Goal: Task Accomplishment & Management: Manage account settings

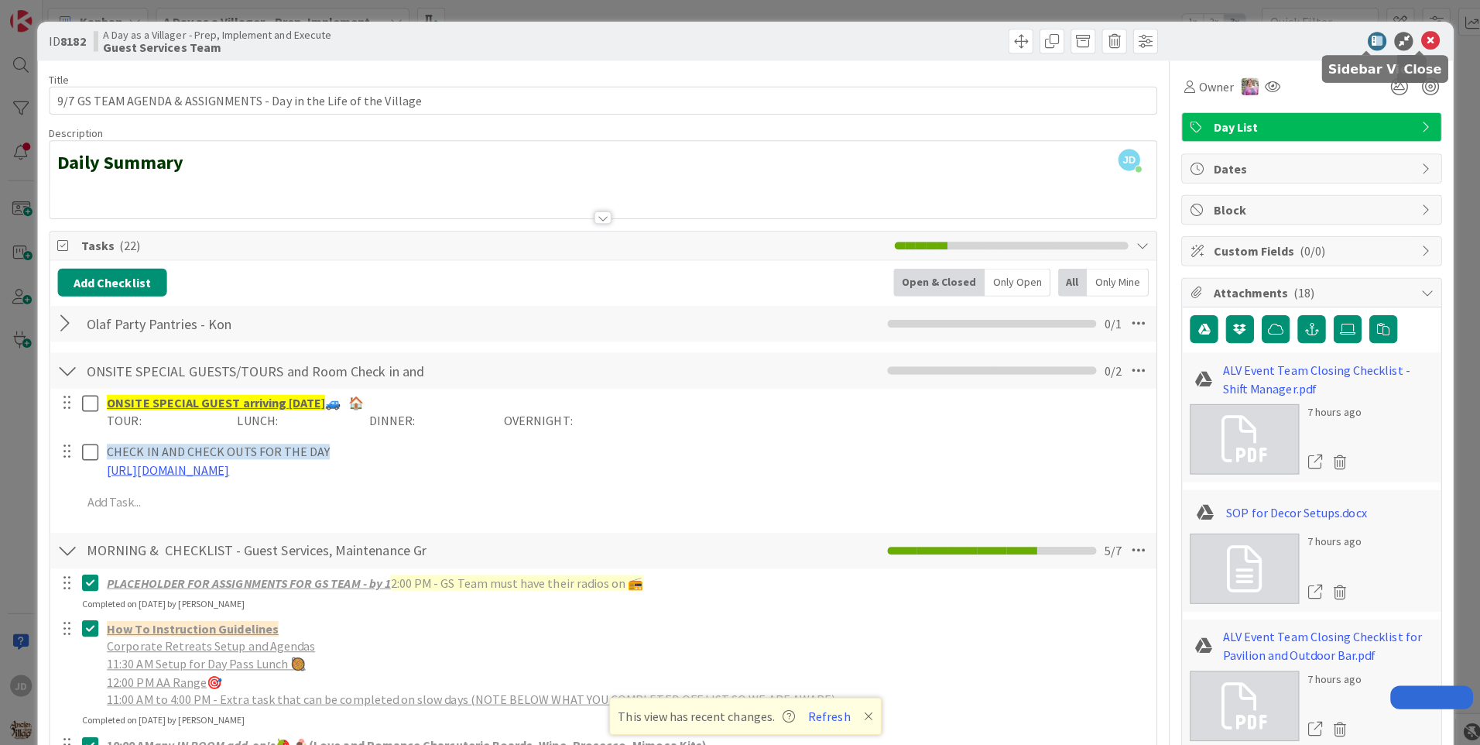
click at [1410, 43] on icon at bounding box center [1419, 41] width 19 height 19
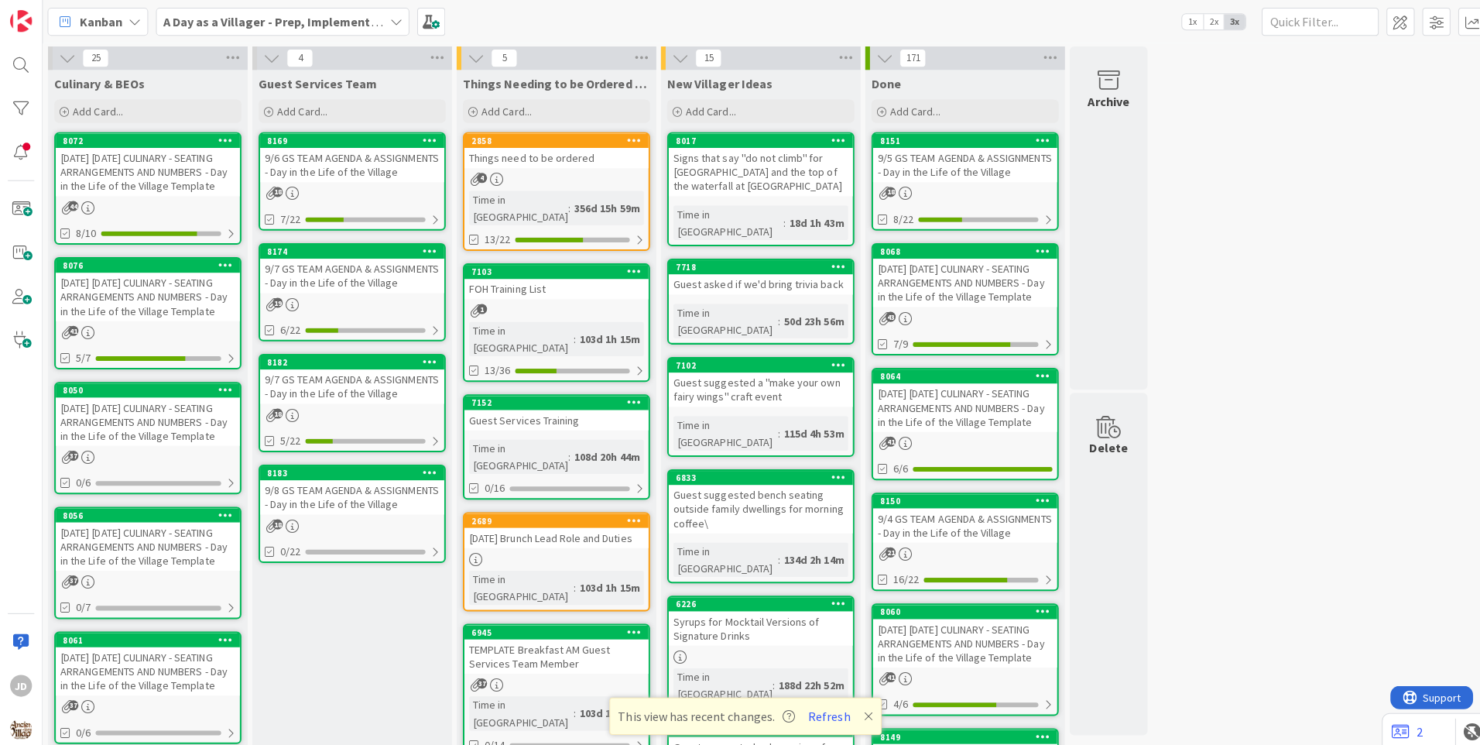
click at [180, 409] on div "[DATE] [DATE] CULINARY - SEATING ARRANGEMENTS AND NUMBERS - Day in the Life of …" at bounding box center [147, 419] width 183 height 48
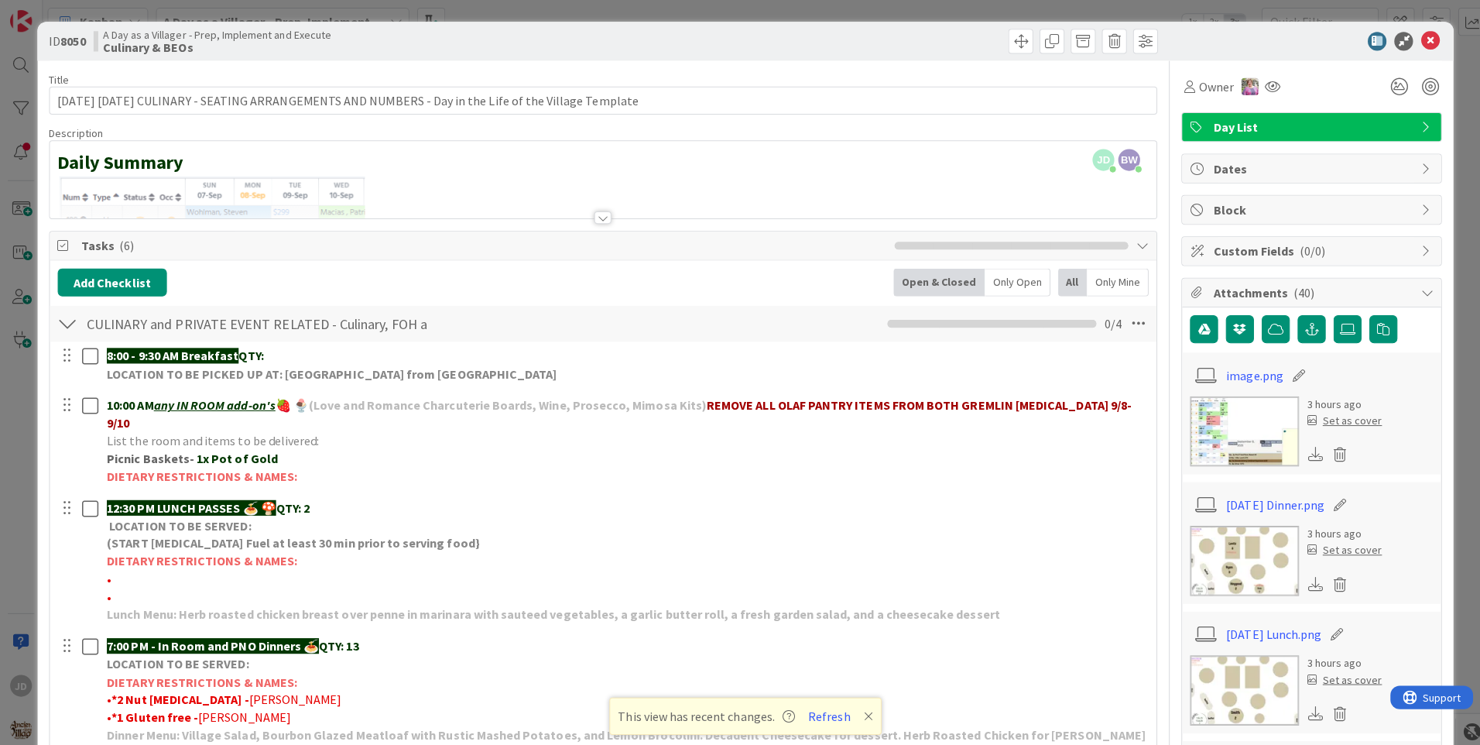
click at [1220, 542] on img at bounding box center [1235, 557] width 108 height 70
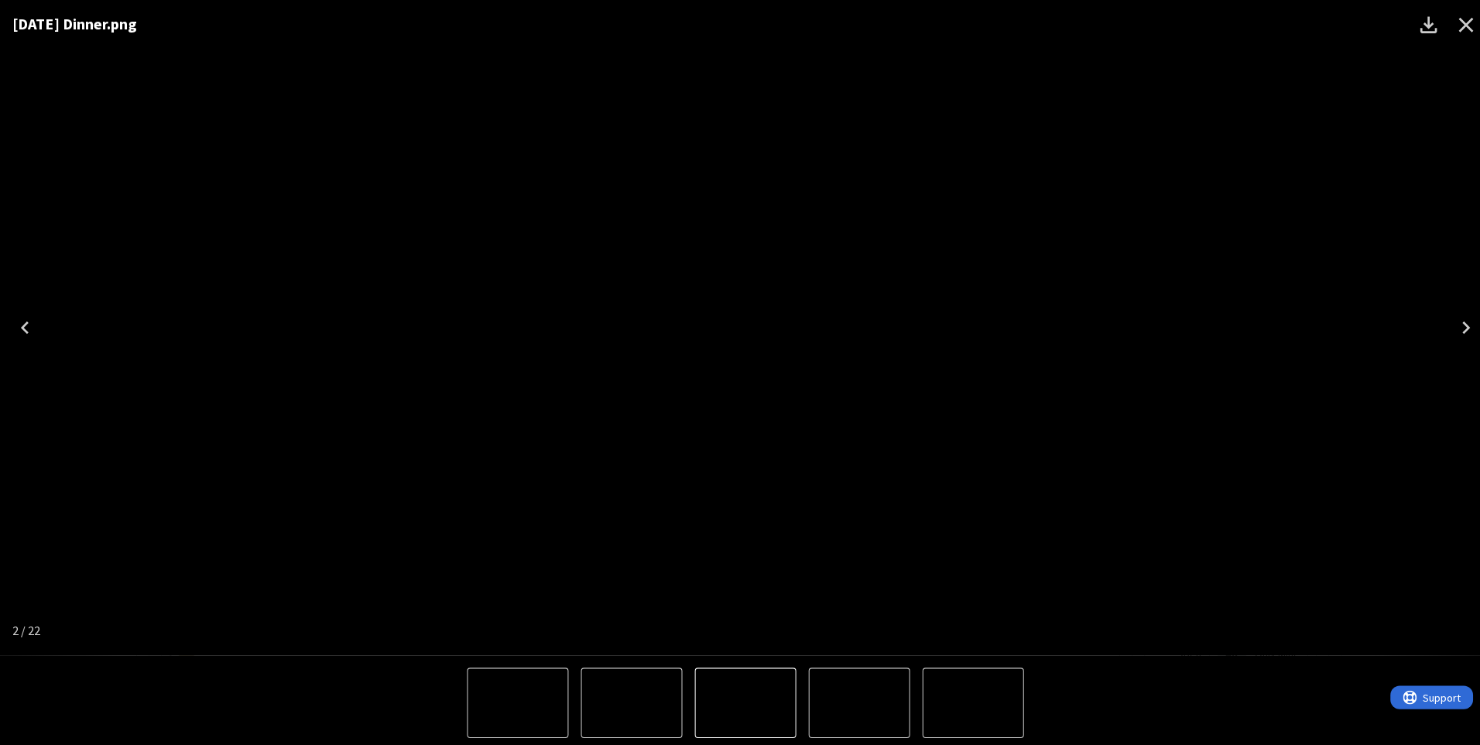
click at [1449, 30] on icon "Close" at bounding box center [1455, 25] width 15 height 15
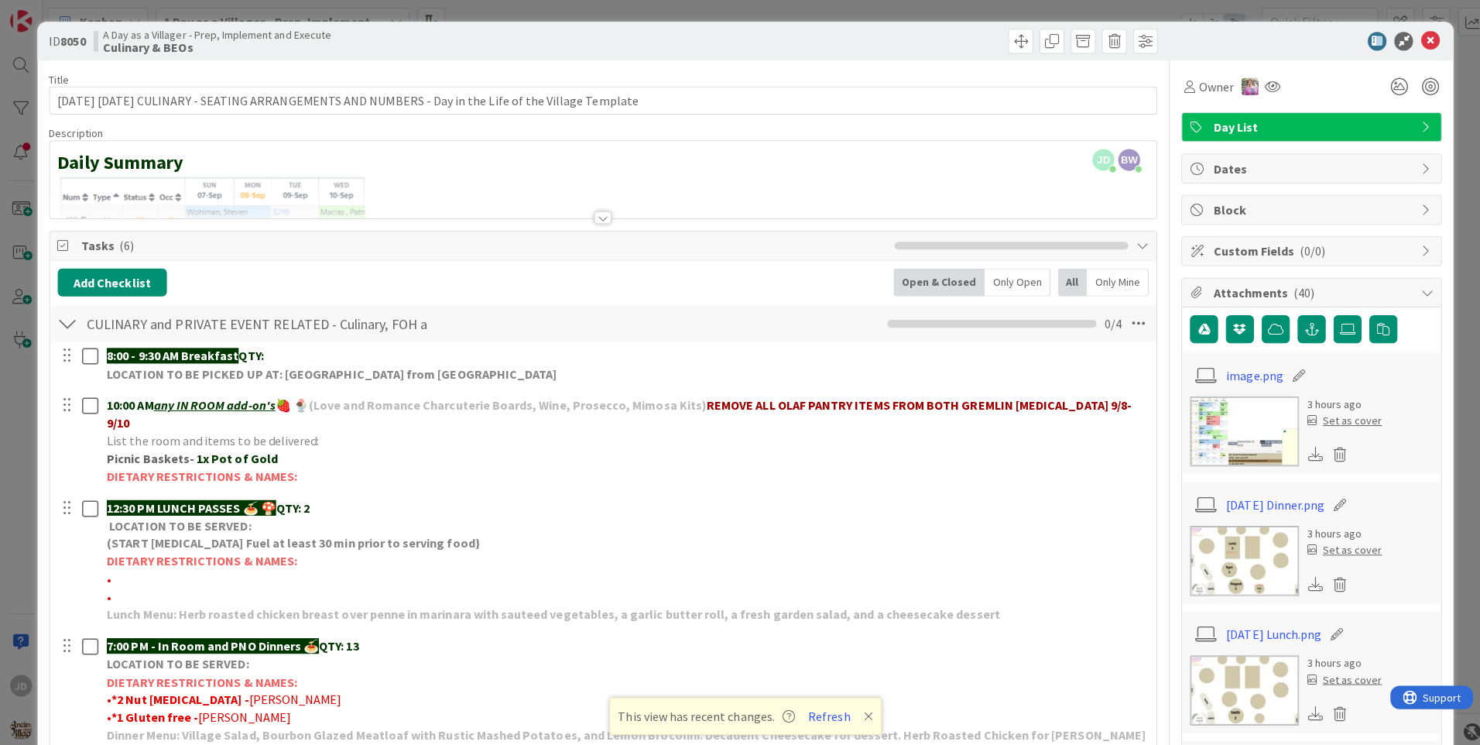
scroll to position [154, 0]
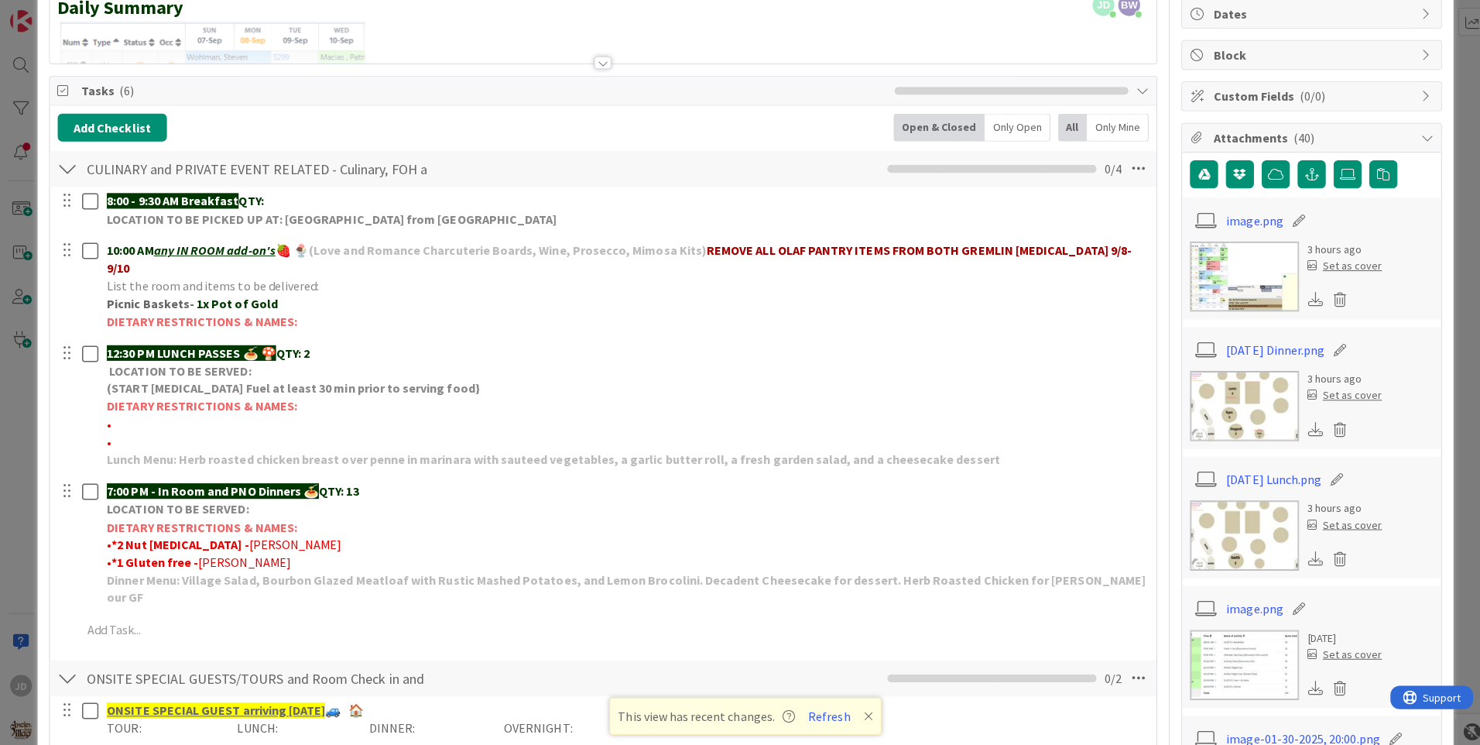
click at [1248, 540] on img at bounding box center [1235, 531] width 108 height 70
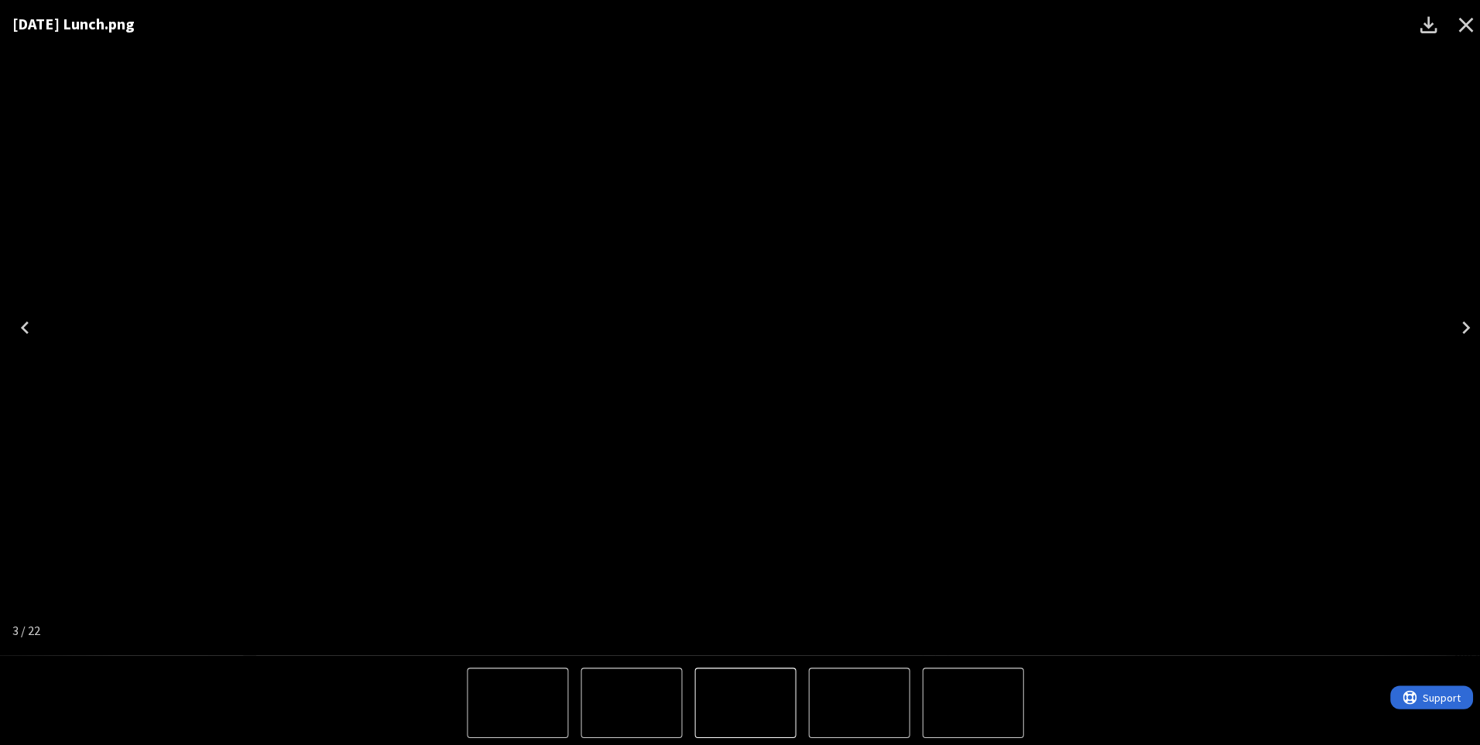
click at [1450, 17] on icon "Close" at bounding box center [1455, 24] width 25 height 25
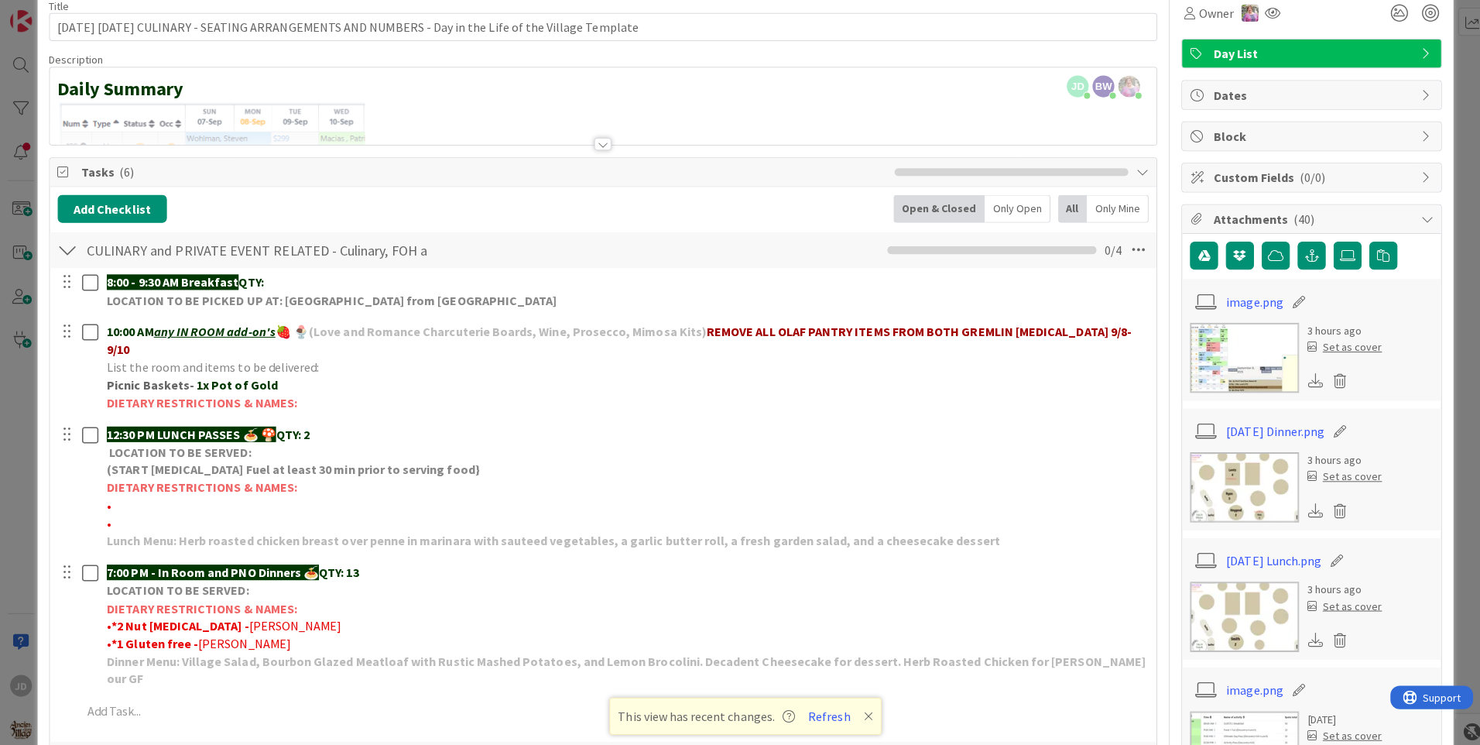
scroll to position [0, 0]
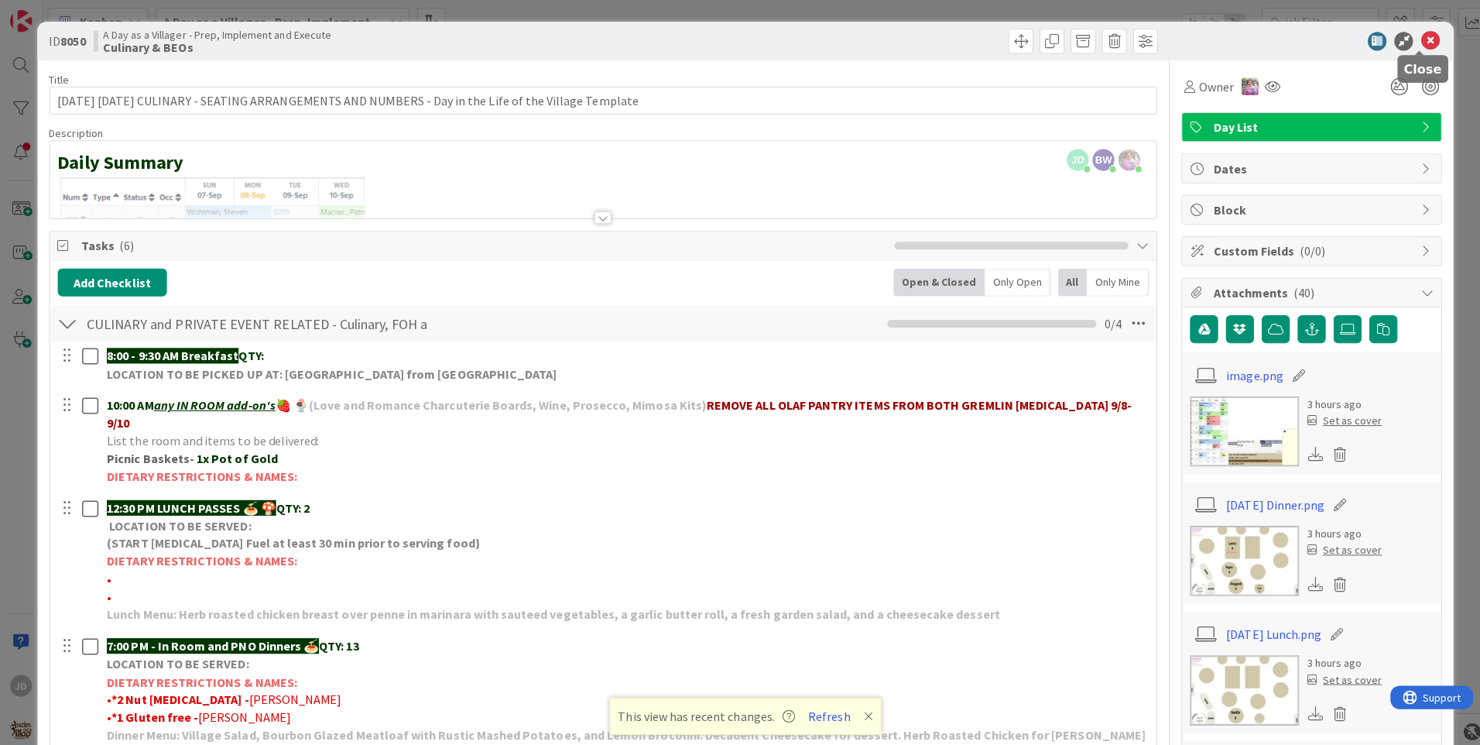
click at [1411, 38] on icon at bounding box center [1419, 41] width 19 height 19
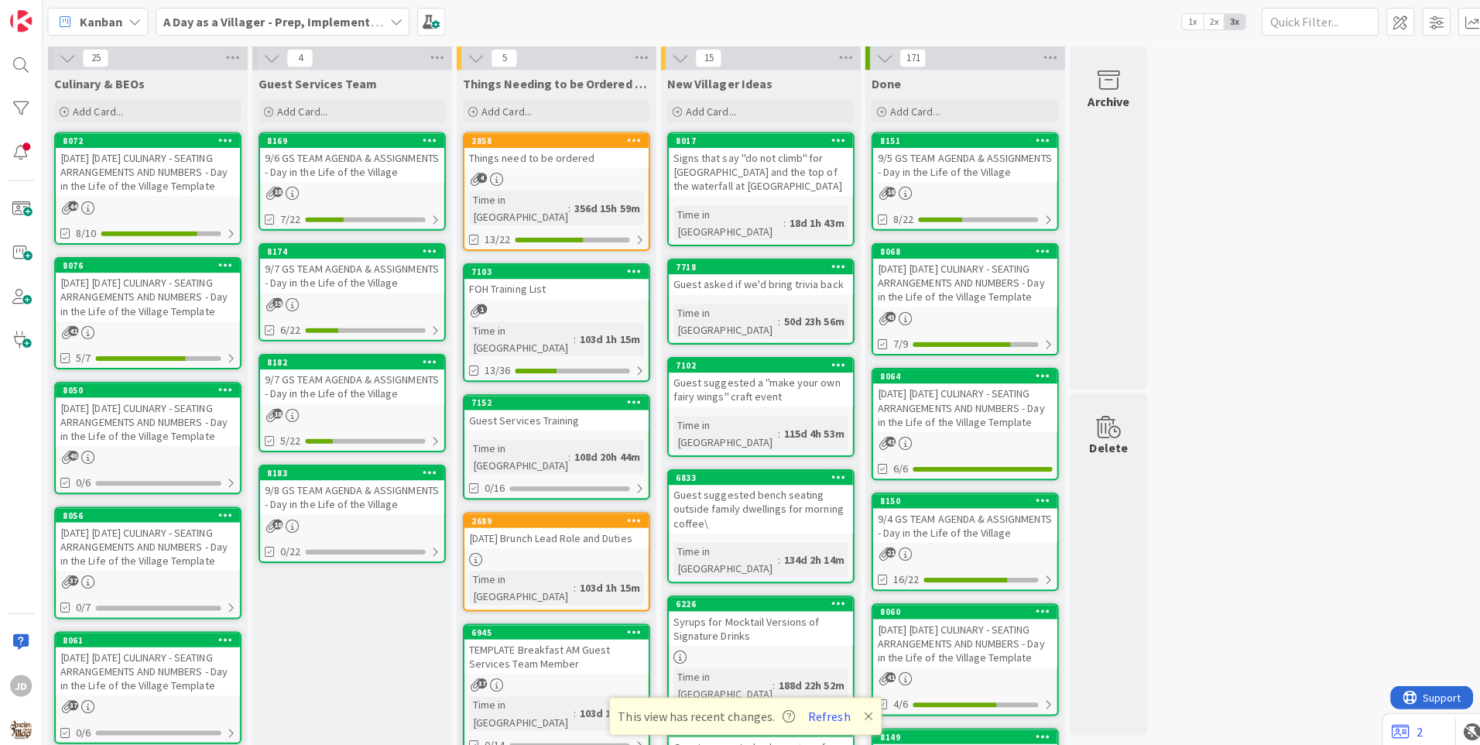
click at [369, 498] on div "9/8 GS TEAM AGENDA & ASSIGNMENTS - Day in the Life of the Village" at bounding box center [350, 494] width 183 height 34
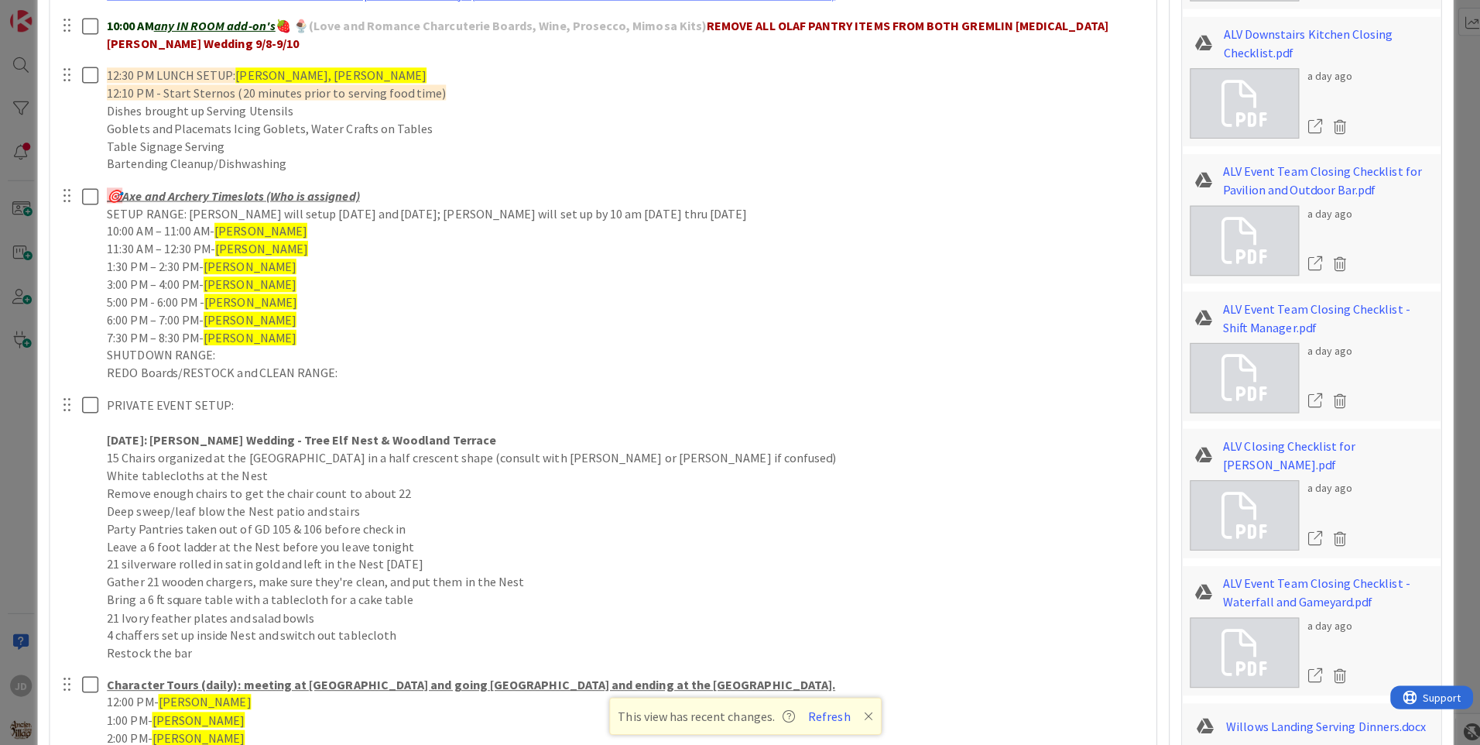
scroll to position [1306, 0]
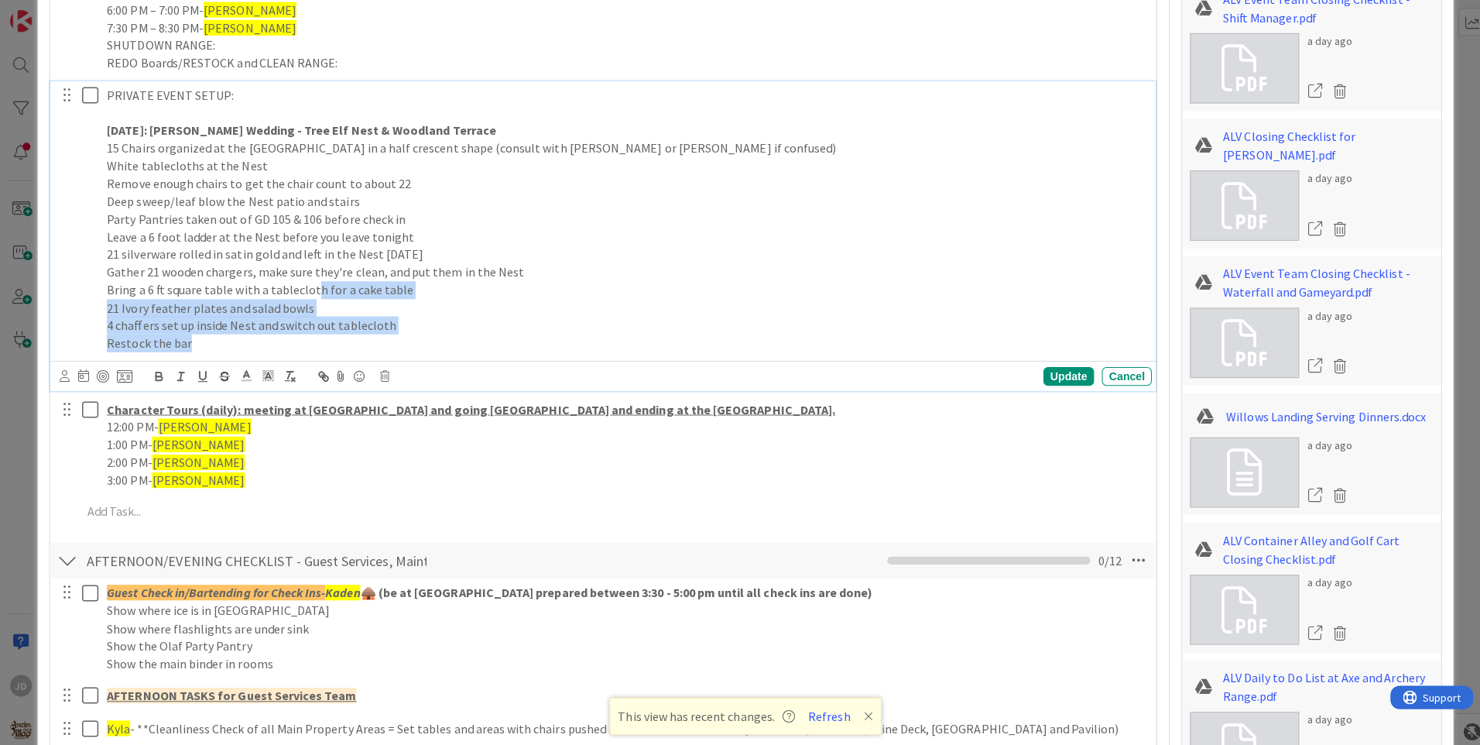
drag, startPoint x: 384, startPoint y: 349, endPoint x: 301, endPoint y: 277, distance: 109.7
click at [303, 278] on div "PRIVATE EVENT SETUP: [DATE]: [PERSON_NAME] Wedding - Tree Elf Nest & Woodland T…" at bounding box center [621, 217] width 1043 height 273
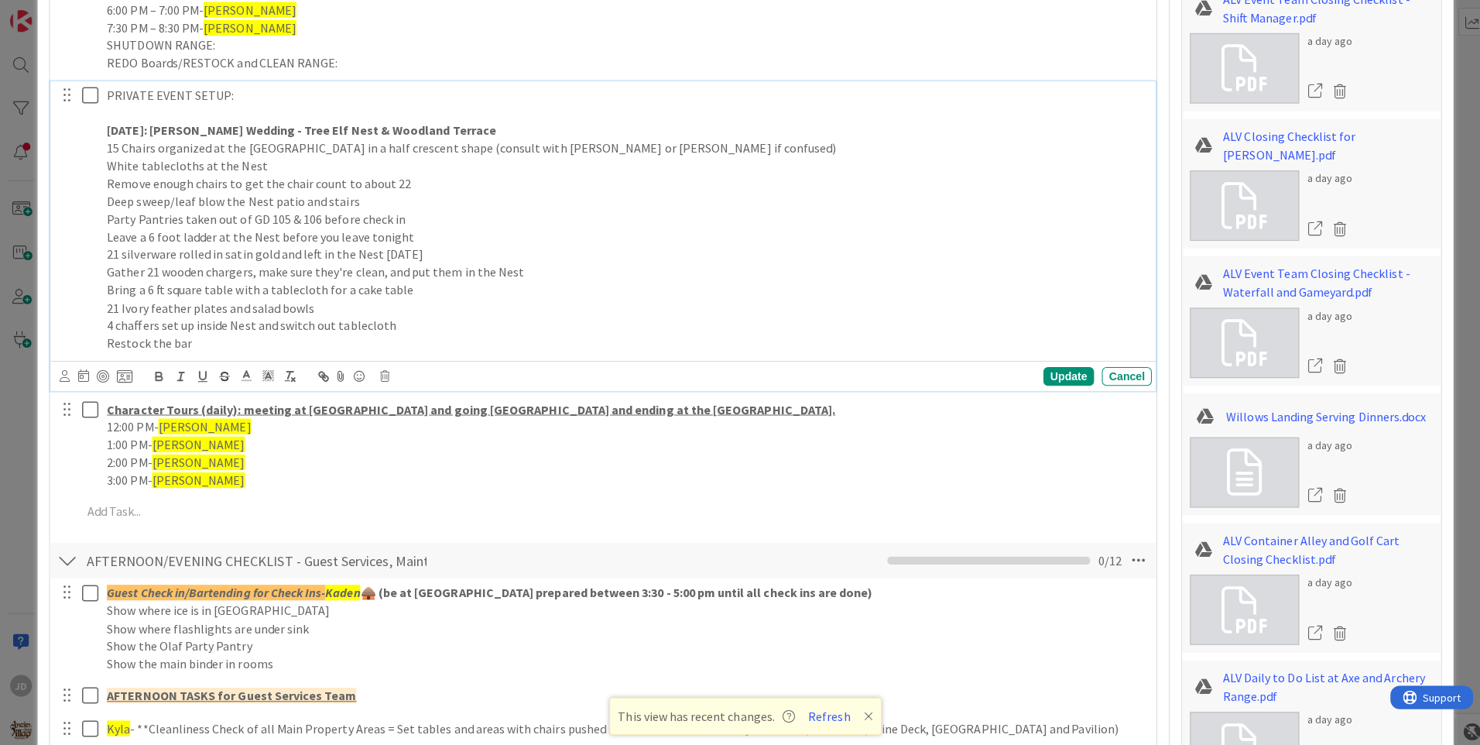
click at [293, 238] on p "Leave a 6 foot ladder at the Nest before you leave tonight" at bounding box center [621, 236] width 1031 height 18
click at [577, 244] on p "21 silverware rolled in satin gold and left in the Nest [DATE]" at bounding box center [621, 253] width 1031 height 18
click at [577, 265] on p "Gather 21 wooden chargers, make sure they're clean, and put them in the Nest" at bounding box center [621, 271] width 1031 height 18
click at [562, 297] on p "21 Ivory feather plates and salad bowls" at bounding box center [621, 306] width 1031 height 18
click at [532, 312] on p "21 Ivory feather plates and salad bowls" at bounding box center [621, 306] width 1031 height 18
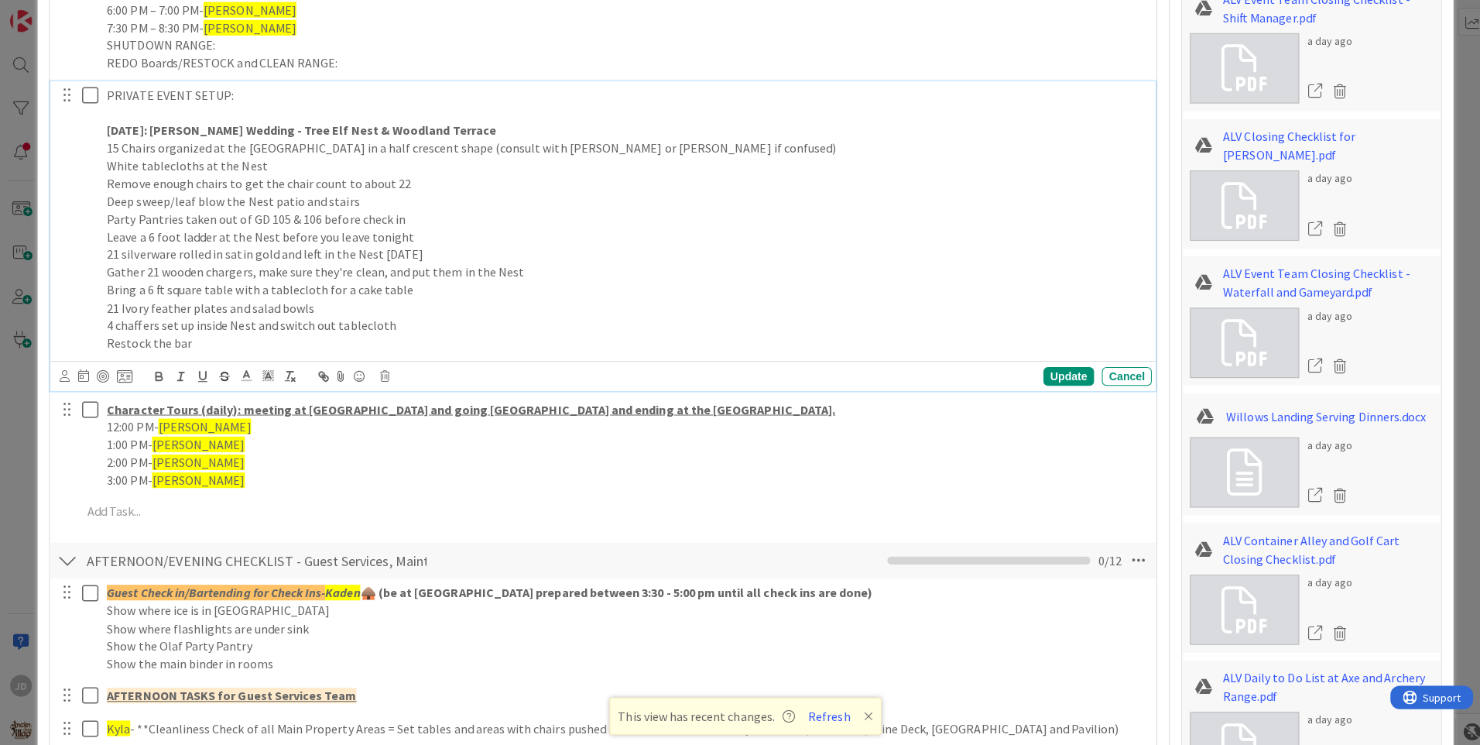
click at [526, 324] on p "4 chaffers set up inside Nest and switch out tablecloth" at bounding box center [621, 323] width 1031 height 18
click at [1057, 381] on div "Update" at bounding box center [1061, 374] width 50 height 19
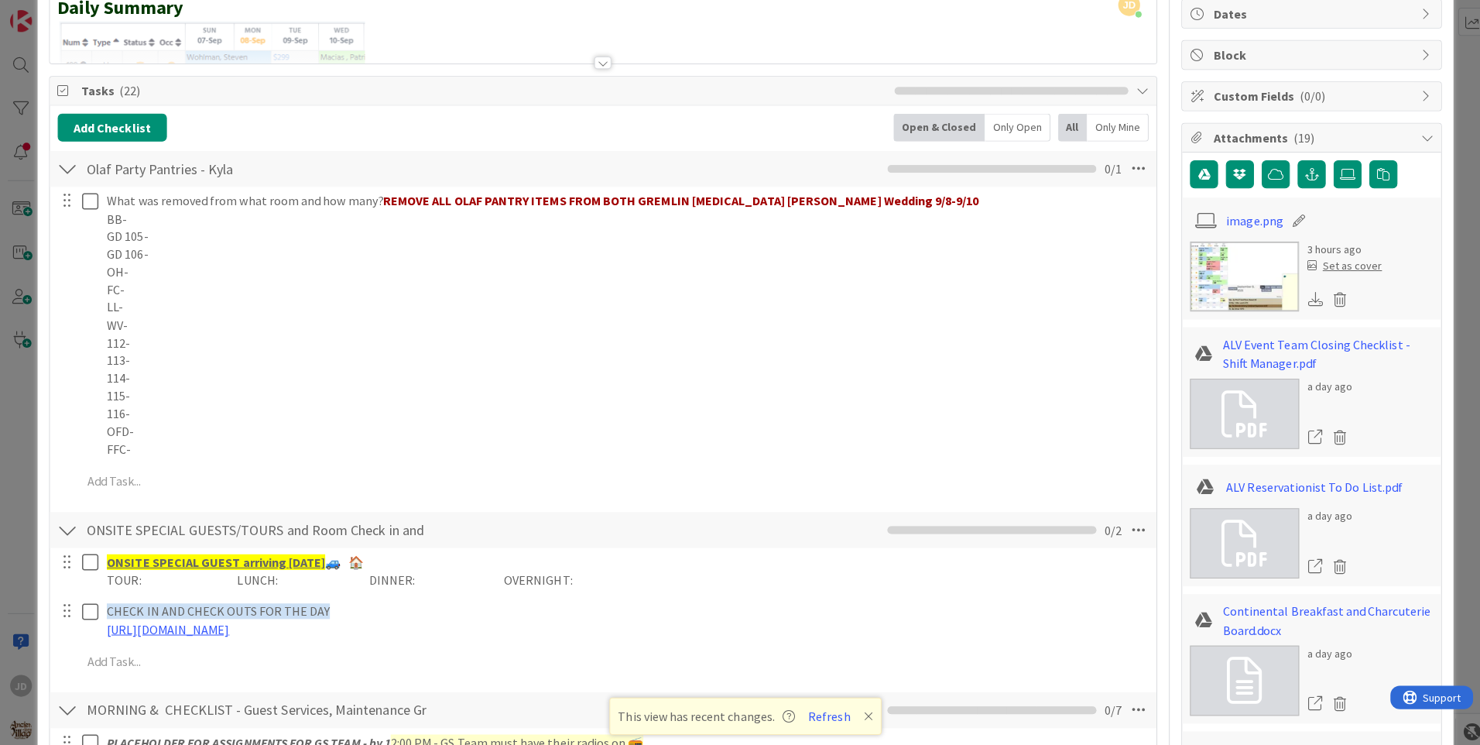
scroll to position [0, 0]
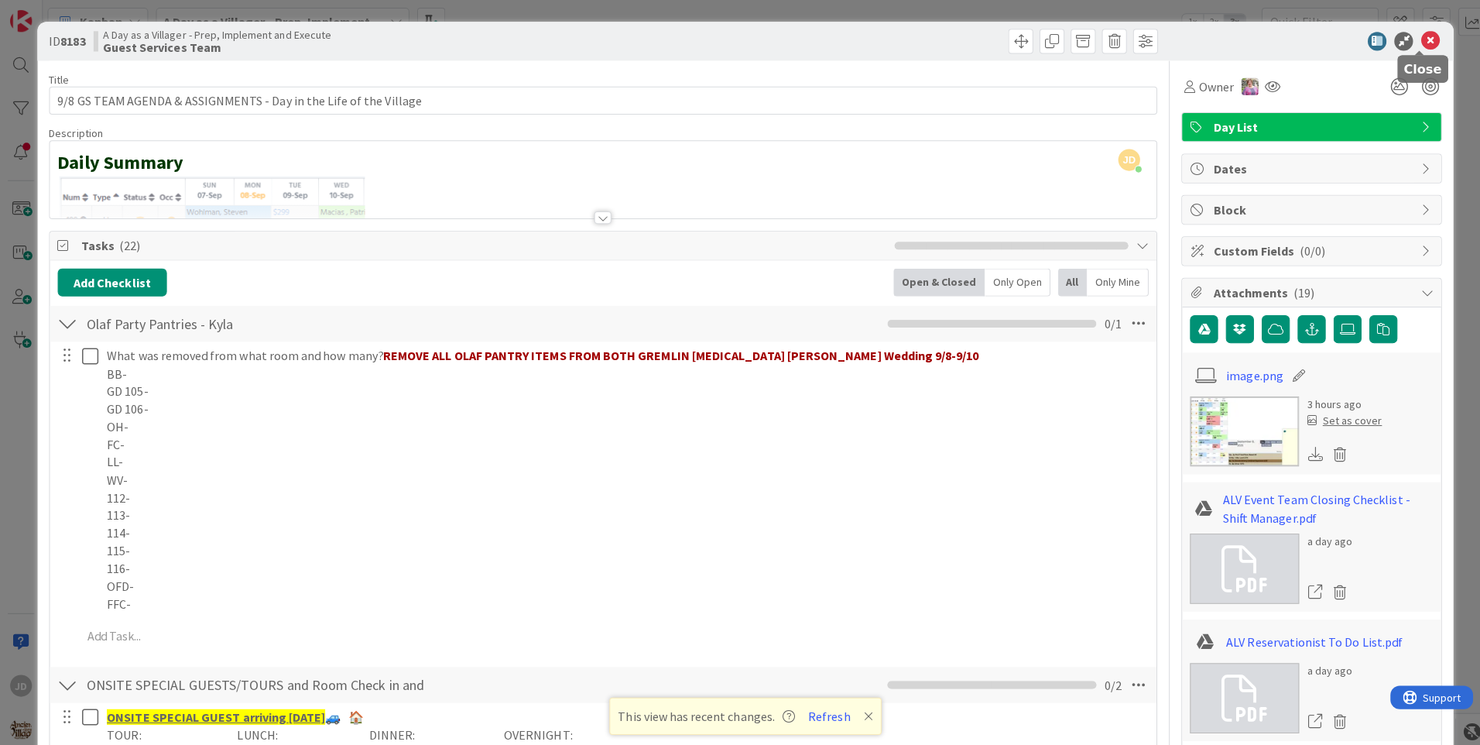
click at [1411, 42] on icon at bounding box center [1419, 41] width 19 height 19
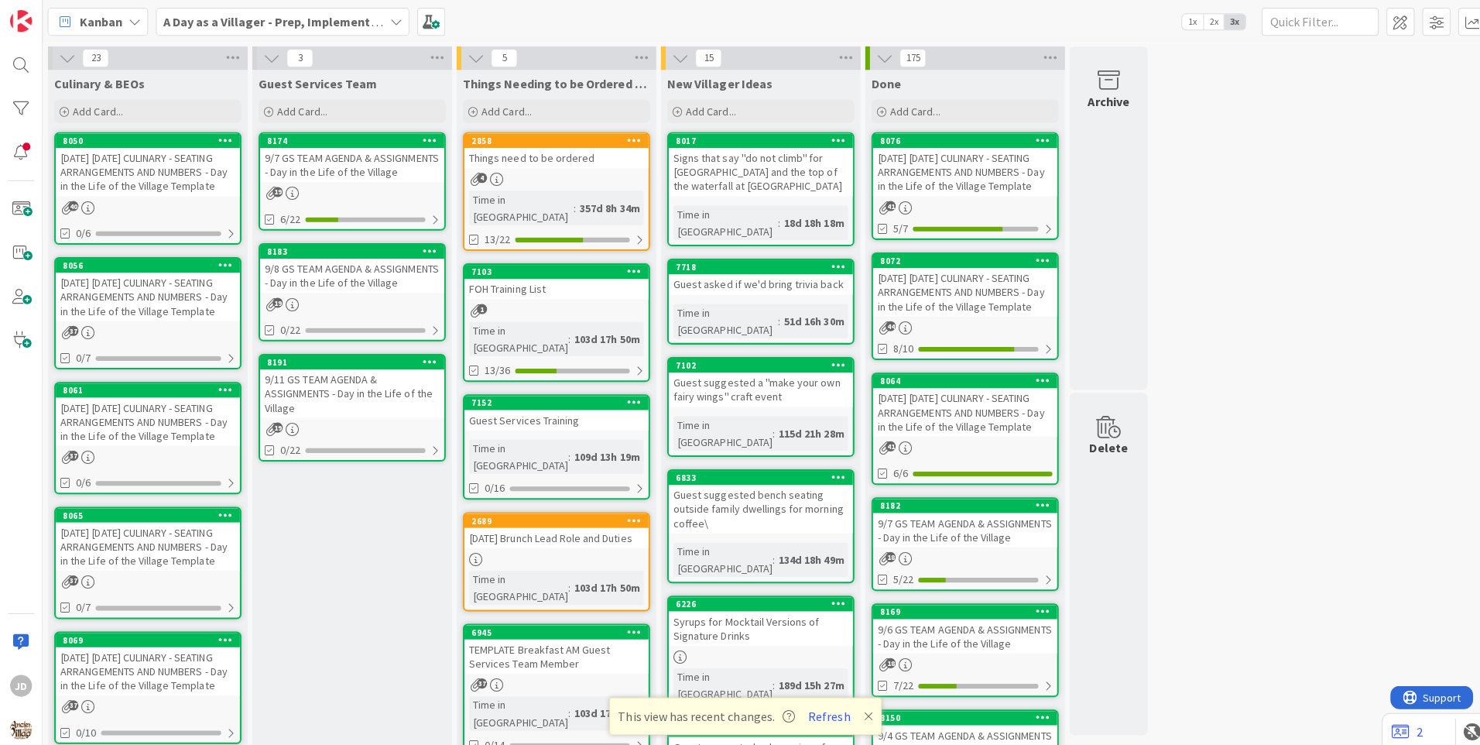
click at [140, 166] on div "[DATE] [DATE] CULINARY - SEATING ARRANGEMENTS AND NUMBERS - Day in the Life of …" at bounding box center [147, 171] width 183 height 48
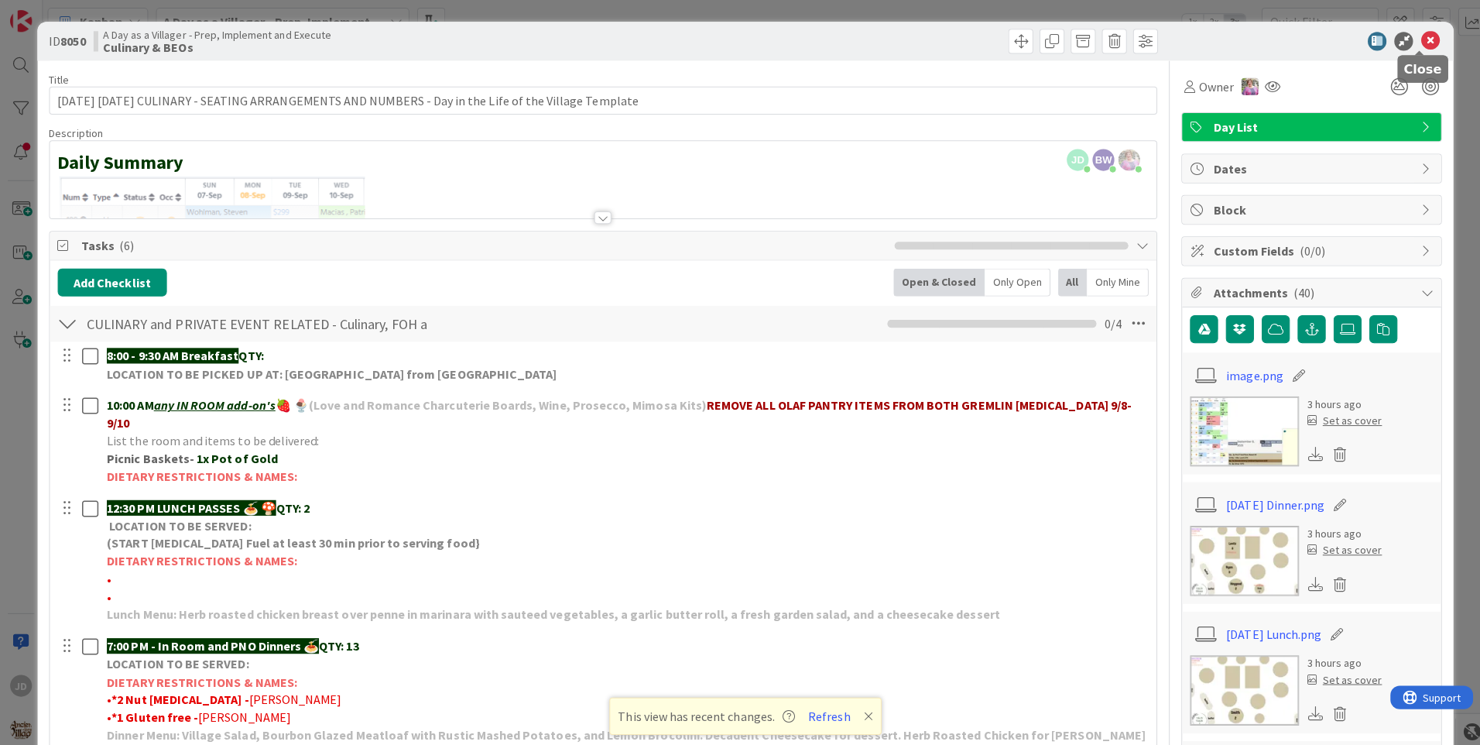
click at [1413, 37] on icon at bounding box center [1419, 41] width 19 height 19
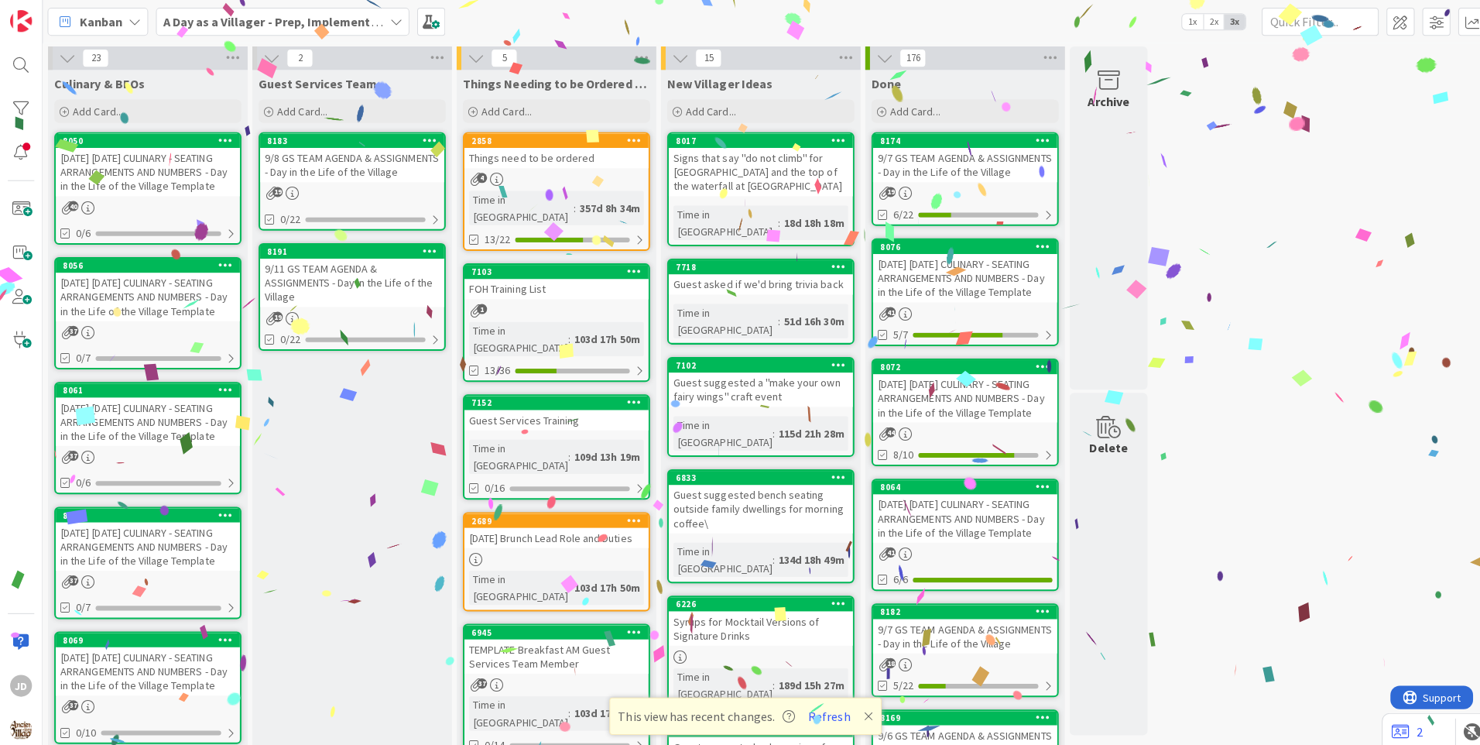
click at [387, 173] on div "9/8 GS TEAM AGENDA & ASSIGNMENTS - Day in the Life of the Village" at bounding box center [350, 164] width 183 height 34
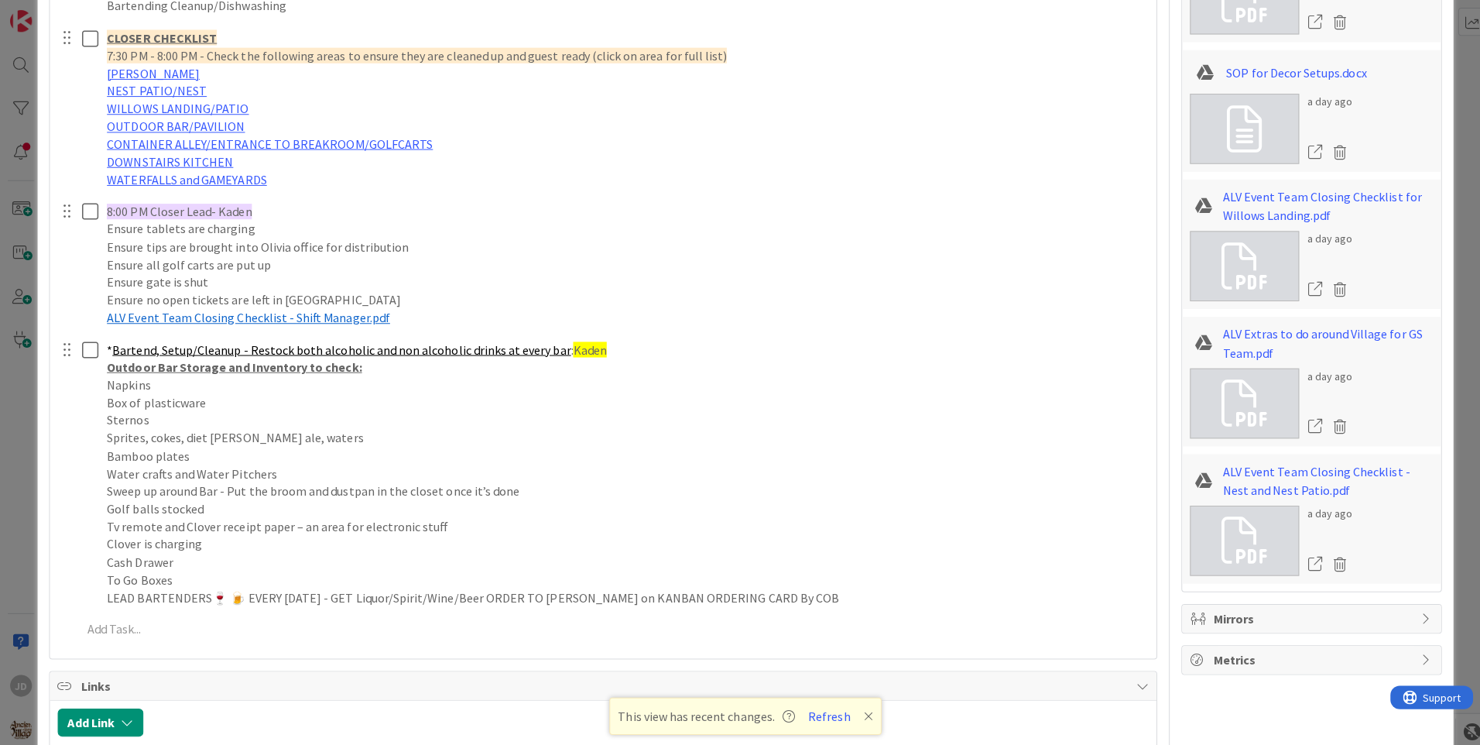
scroll to position [2074, 0]
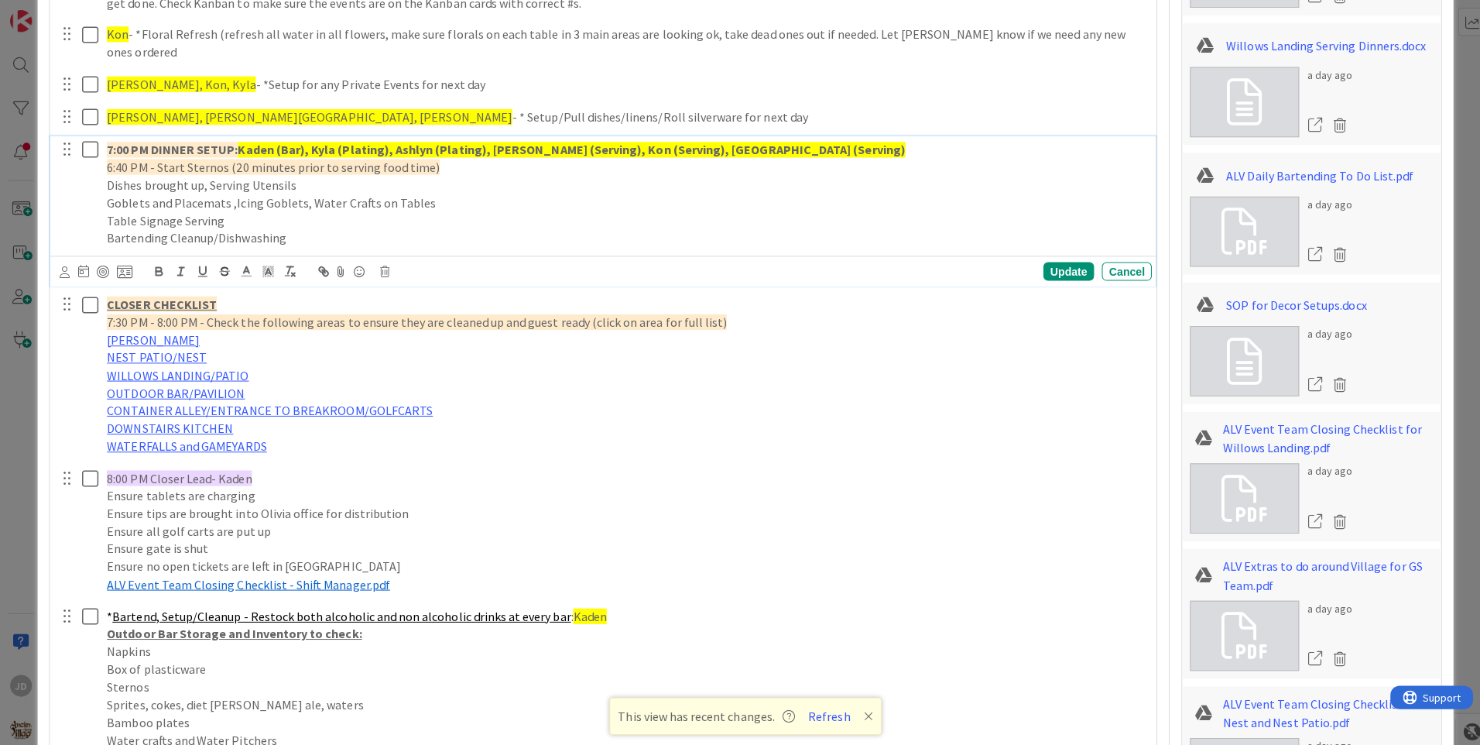
drag, startPoint x: 552, startPoint y: 223, endPoint x: 1045, endPoint y: 245, distance: 493.5
click at [1045, 260] on div "Update" at bounding box center [1061, 269] width 50 height 19
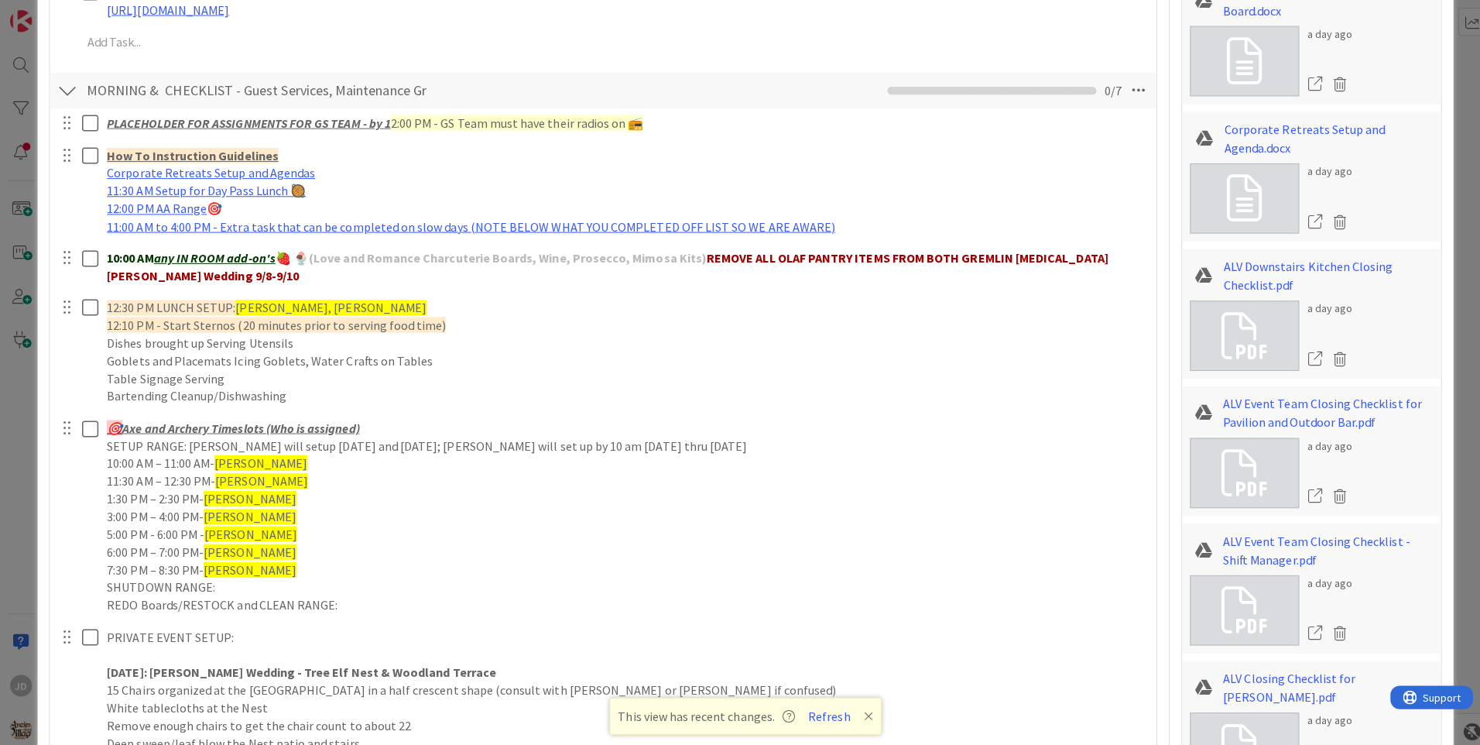
scroll to position [538, 0]
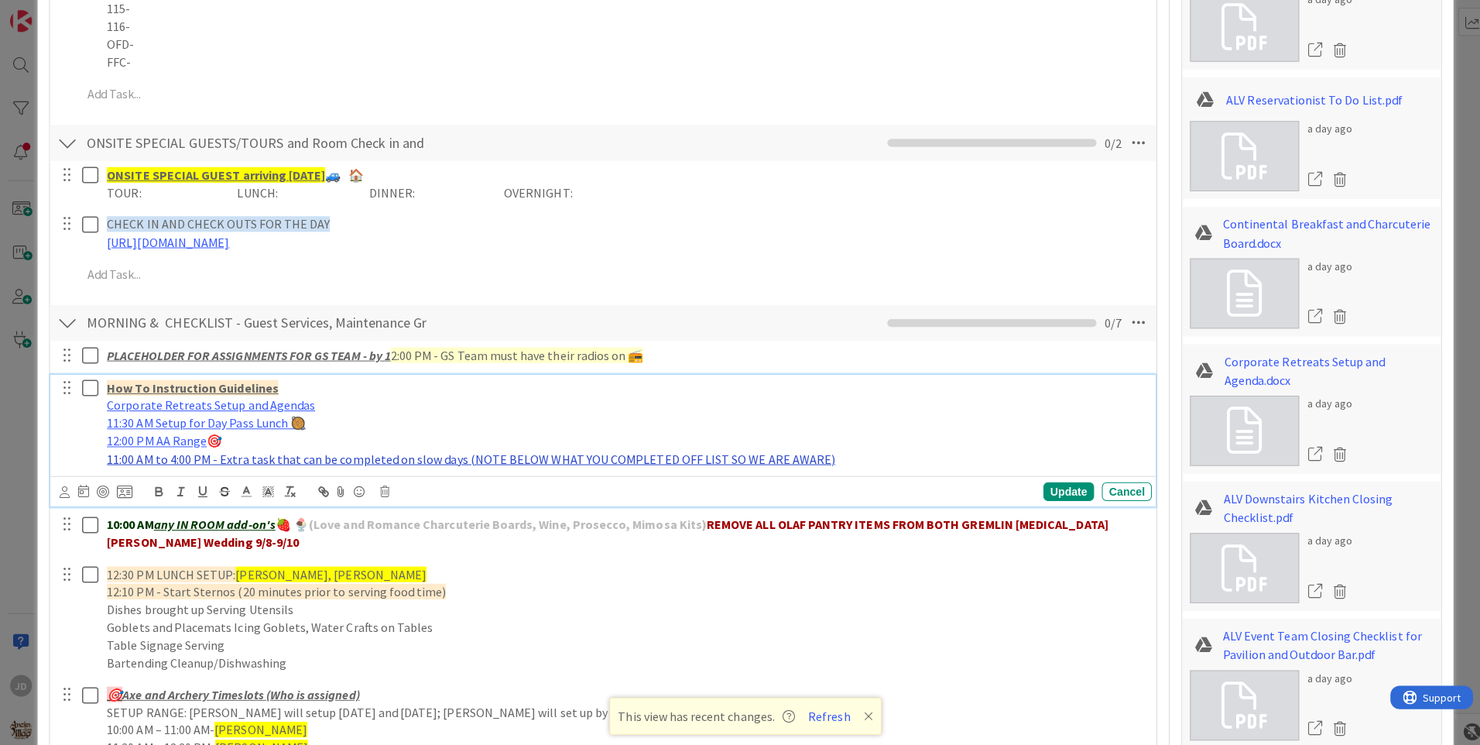
click at [368, 452] on link "11:00 AM to 4:00 PM - Extra task that can be completed on slow days (NOTE BELOW…" at bounding box center [467, 454] width 723 height 15
click at [416, 481] on link "https://drive.google.com/file/d/1sqThmjiQTPZ88WVMZyK3VXVBSL8cRdfj/view" at bounding box center [415, 485] width 106 height 20
click at [1060, 485] on div "Update" at bounding box center [1061, 487] width 50 height 19
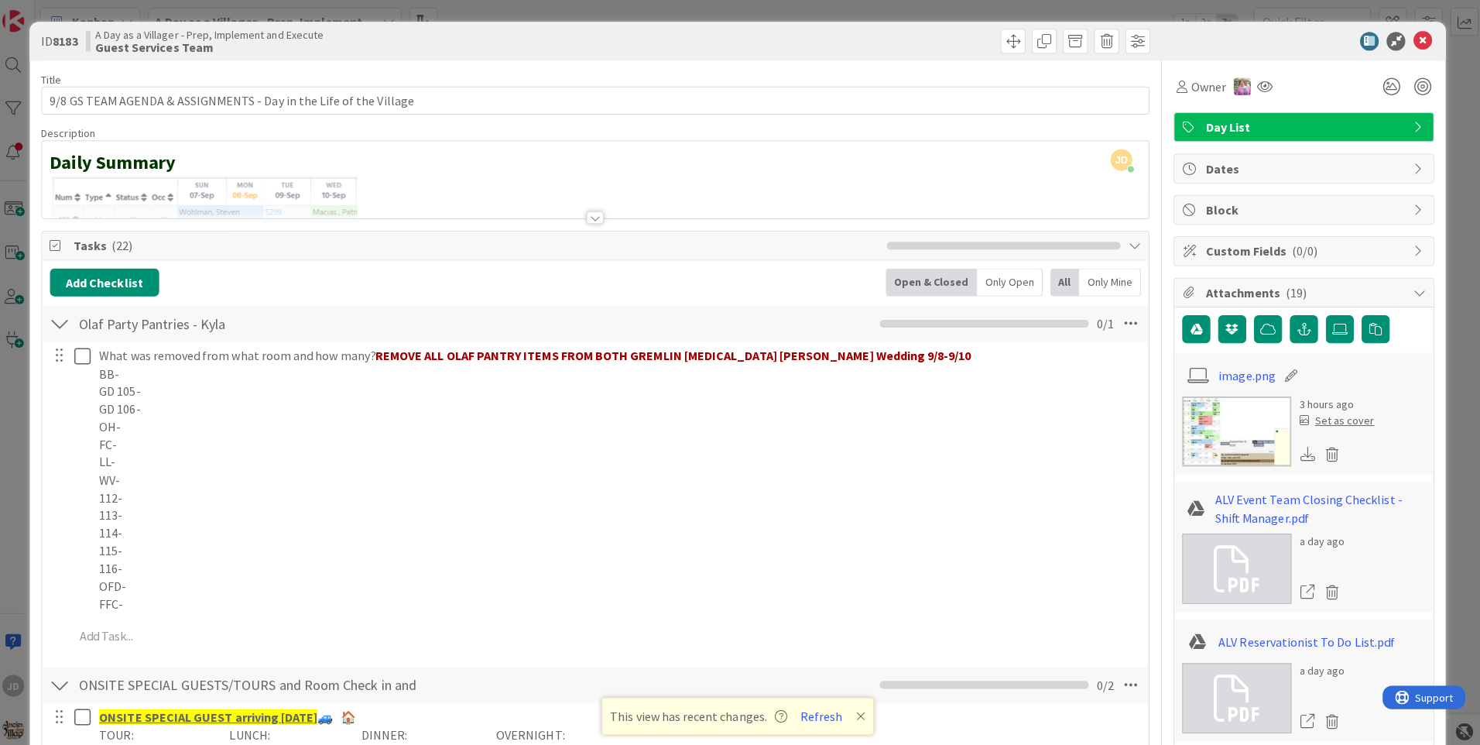
scroll to position [0, 0]
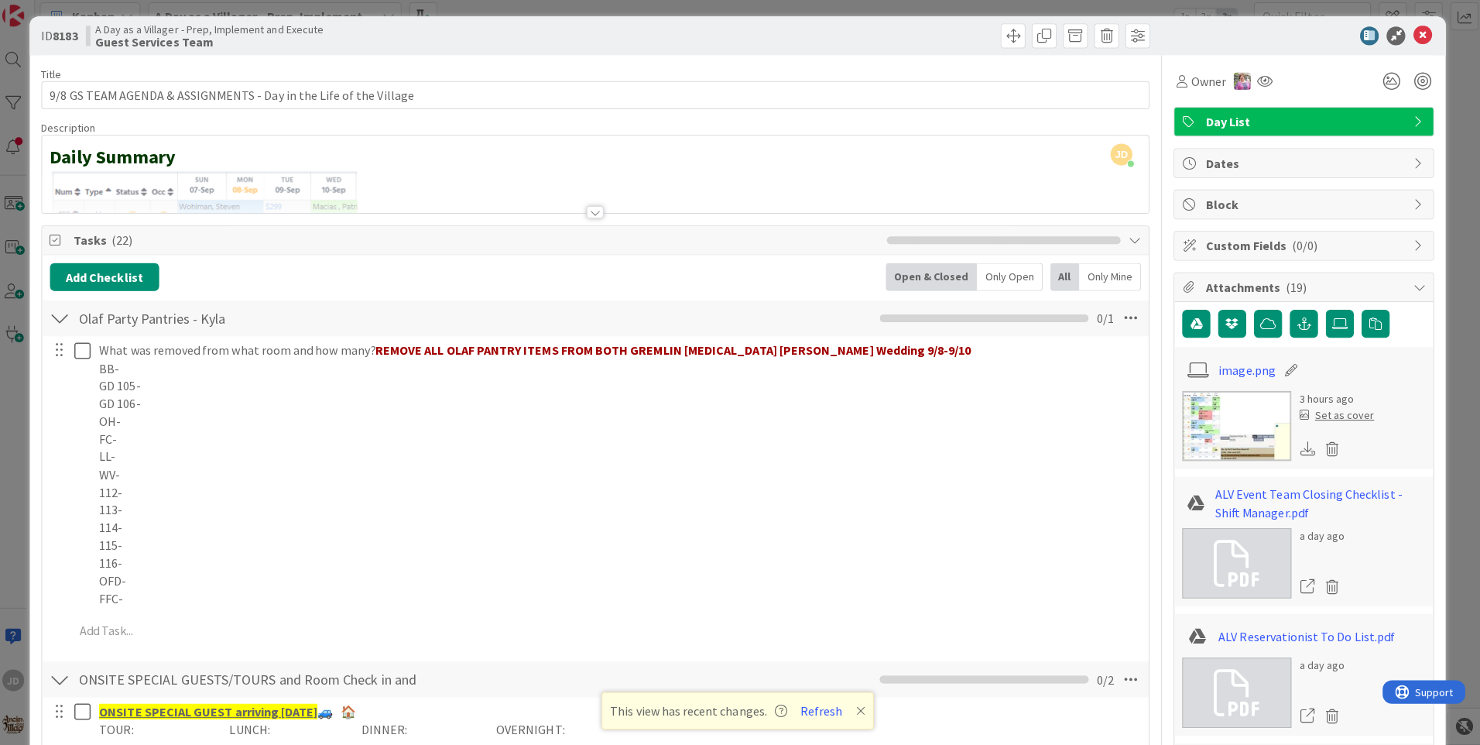
click at [1410, 35] on icon at bounding box center [1419, 41] width 19 height 19
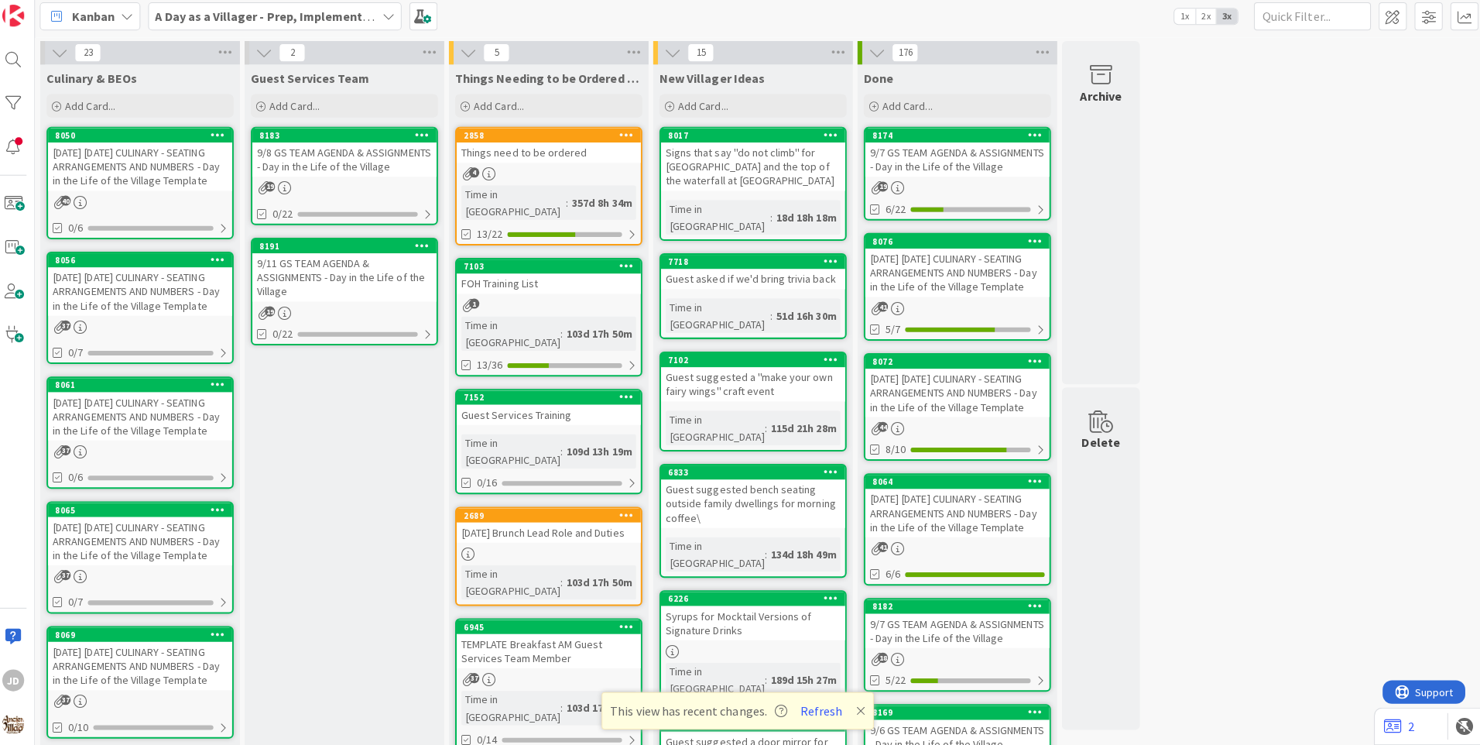
click at [145, 180] on div "[DATE] [DATE] CULINARY - SEATING ARRANGEMENTS AND NUMBERS - Day in the Life of …" at bounding box center [147, 171] width 183 height 48
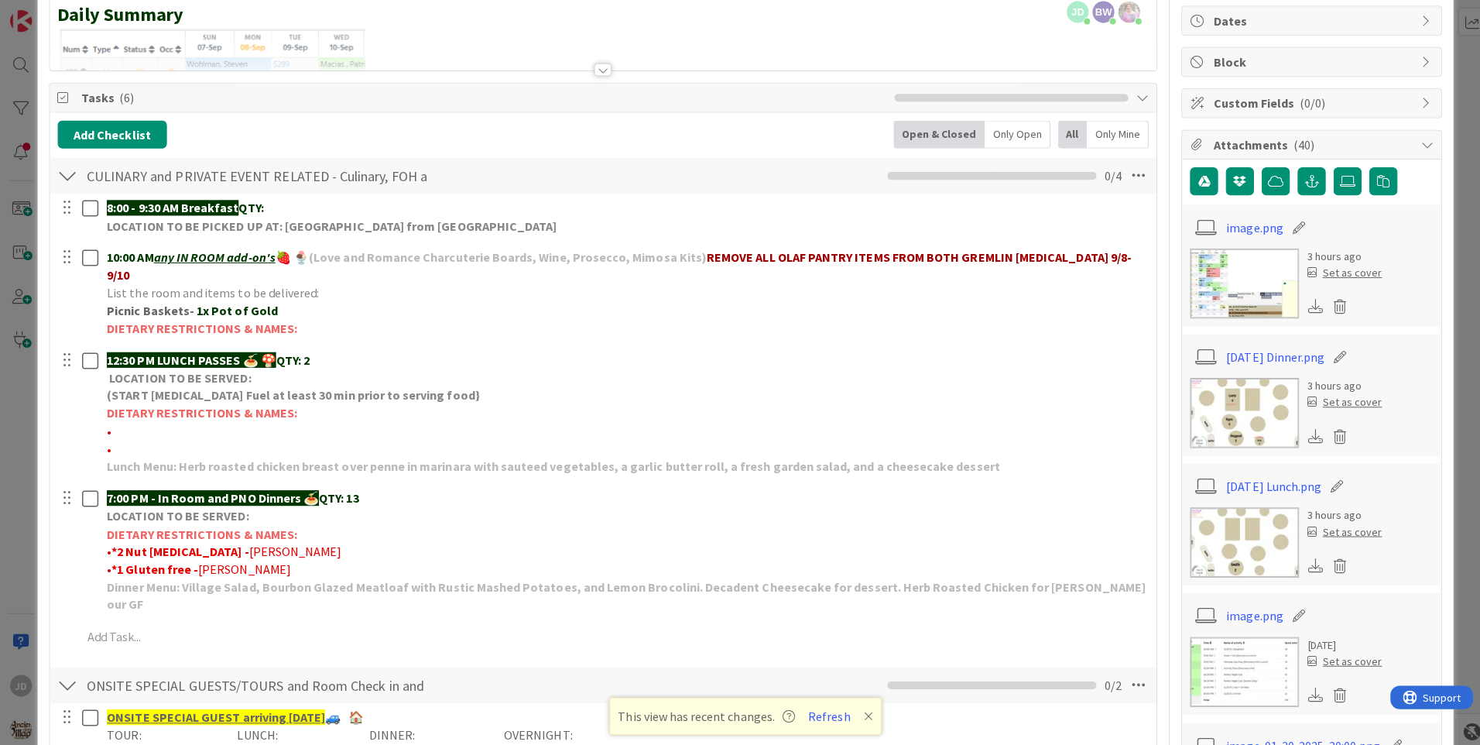
scroll to position [159, 0]
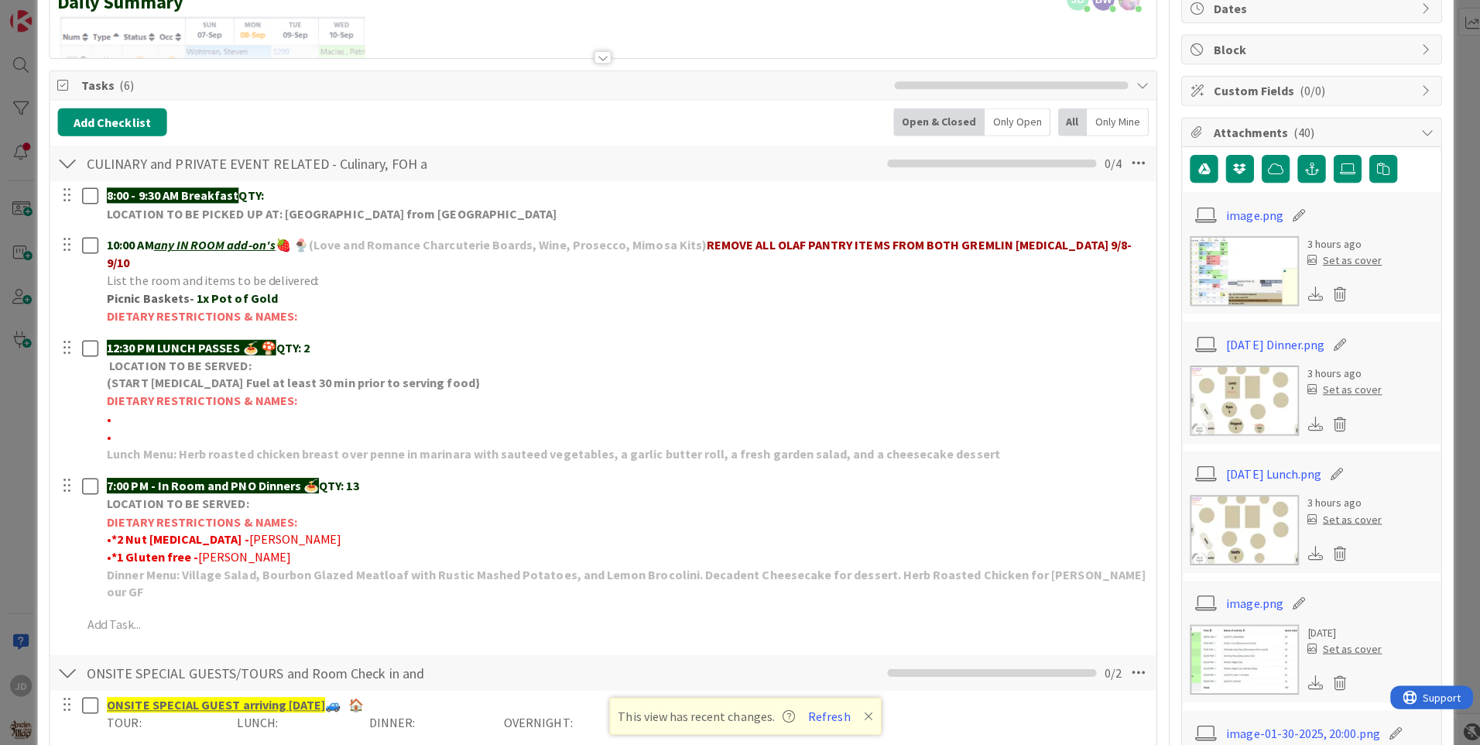
click at [1240, 389] on img at bounding box center [1235, 398] width 108 height 70
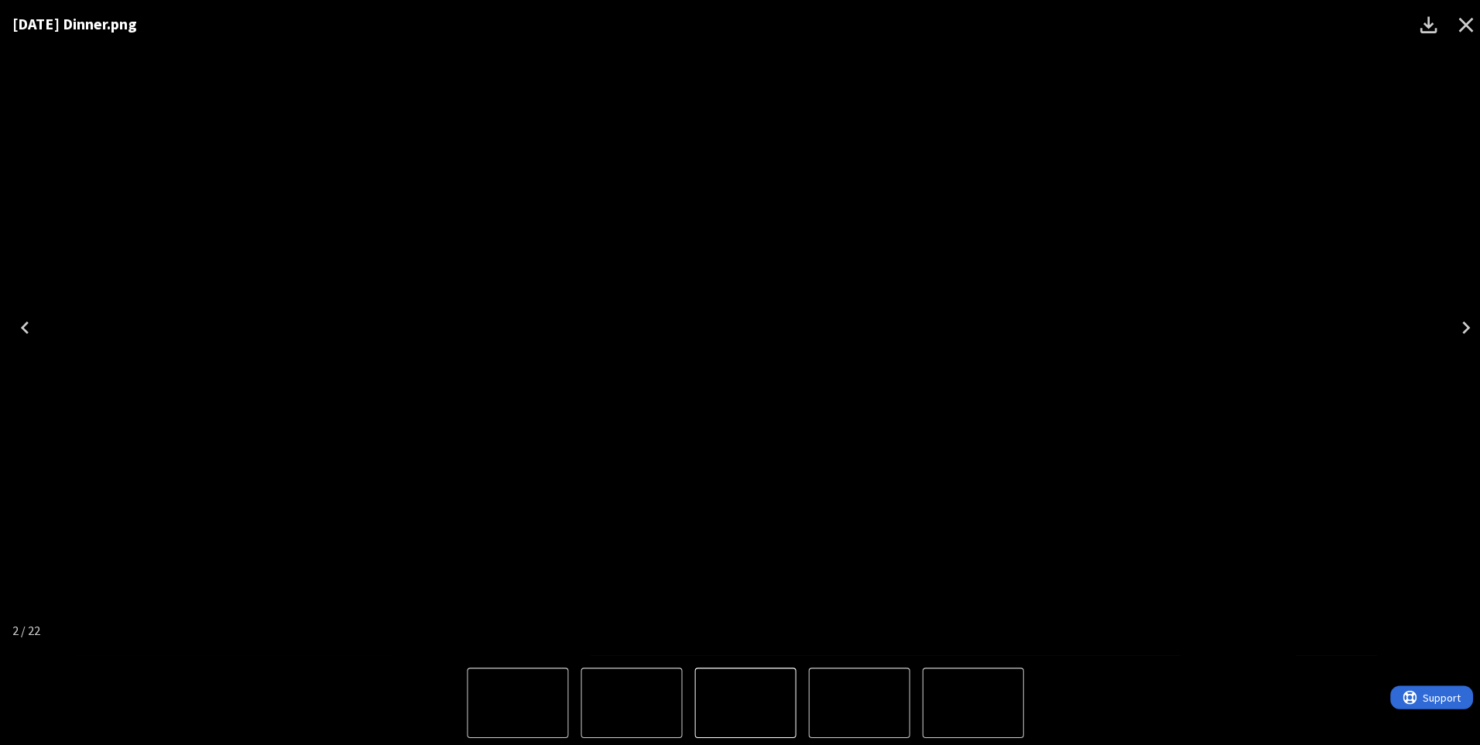
click at [1268, 505] on div "9.8.25 Dinner.png" at bounding box center [740, 325] width 1480 height 650
click at [1448, 31] on icon "Close" at bounding box center [1455, 24] width 25 height 25
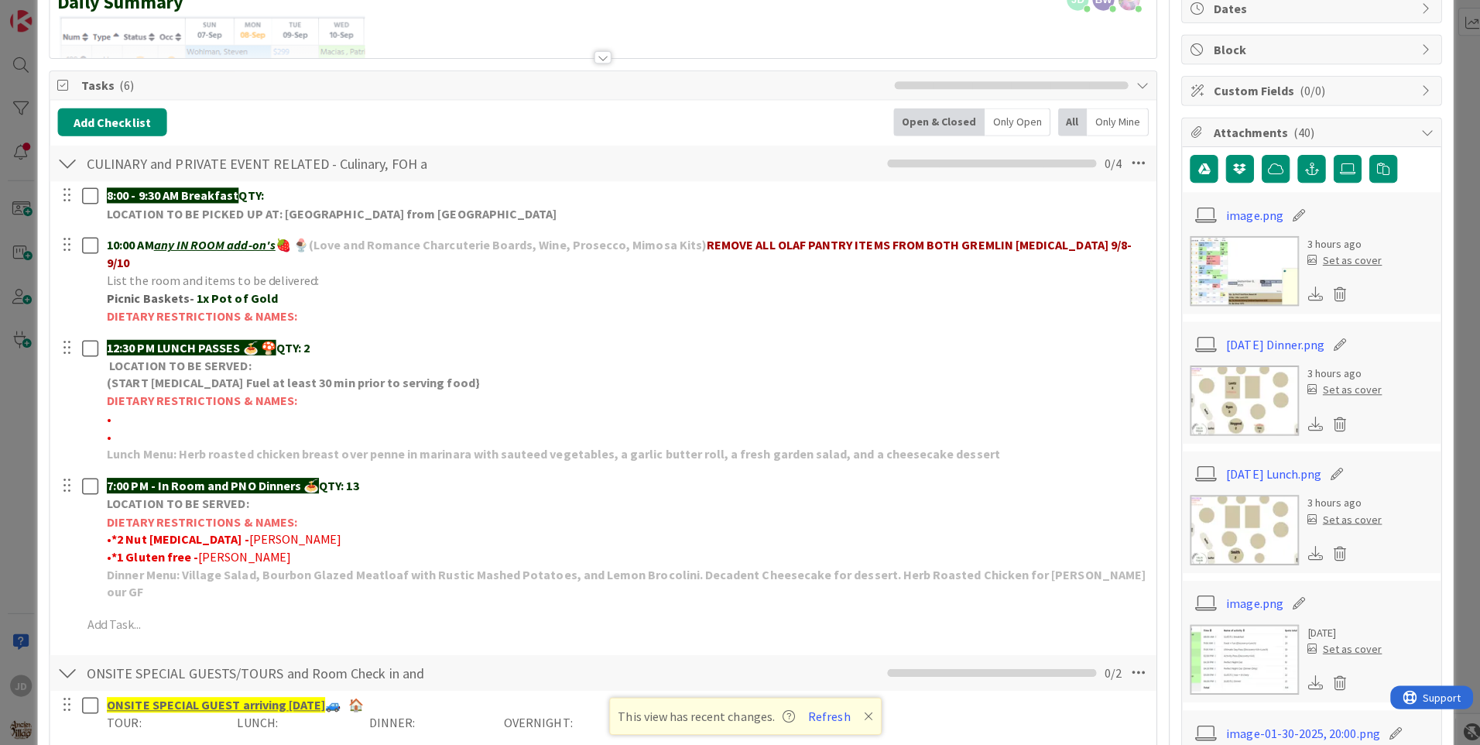
scroll to position [0, 0]
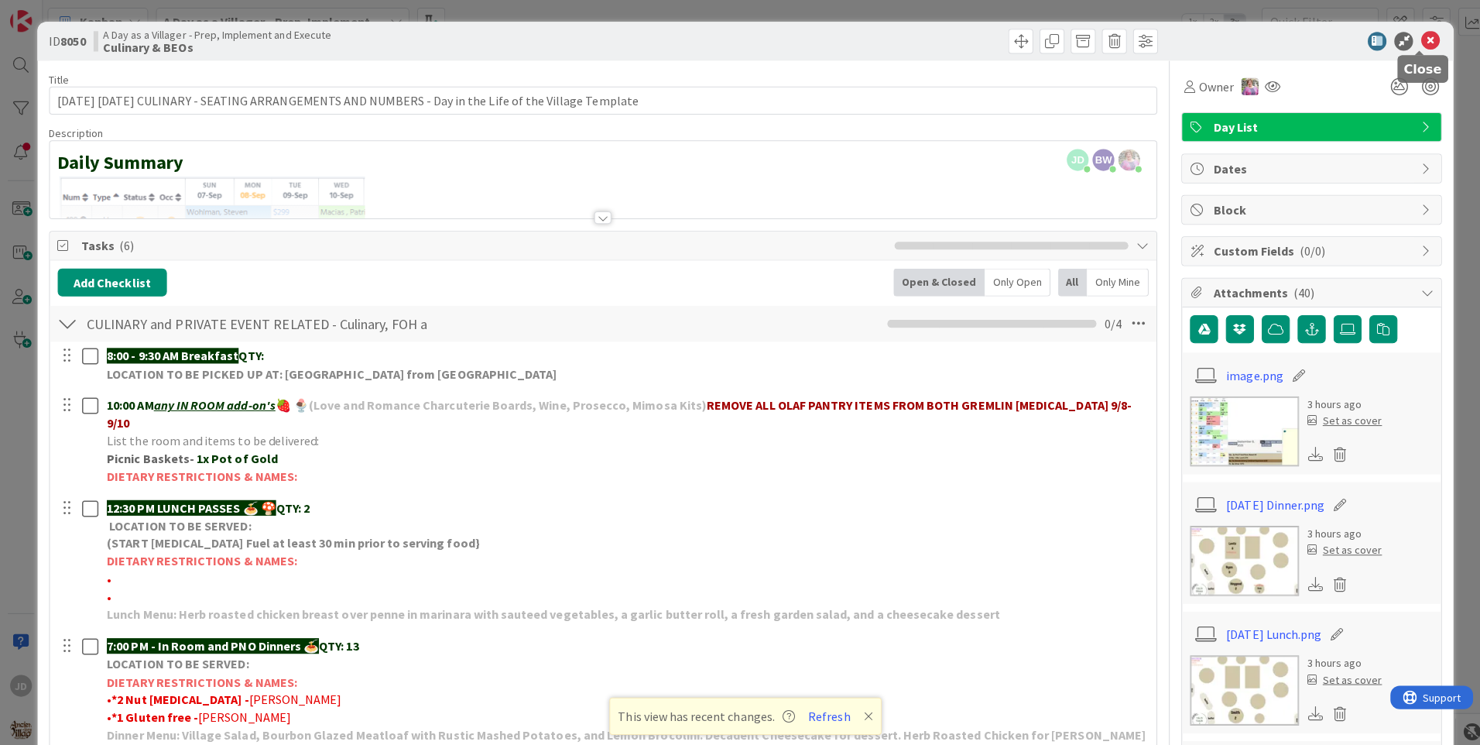
click at [1412, 42] on icon at bounding box center [1419, 41] width 19 height 19
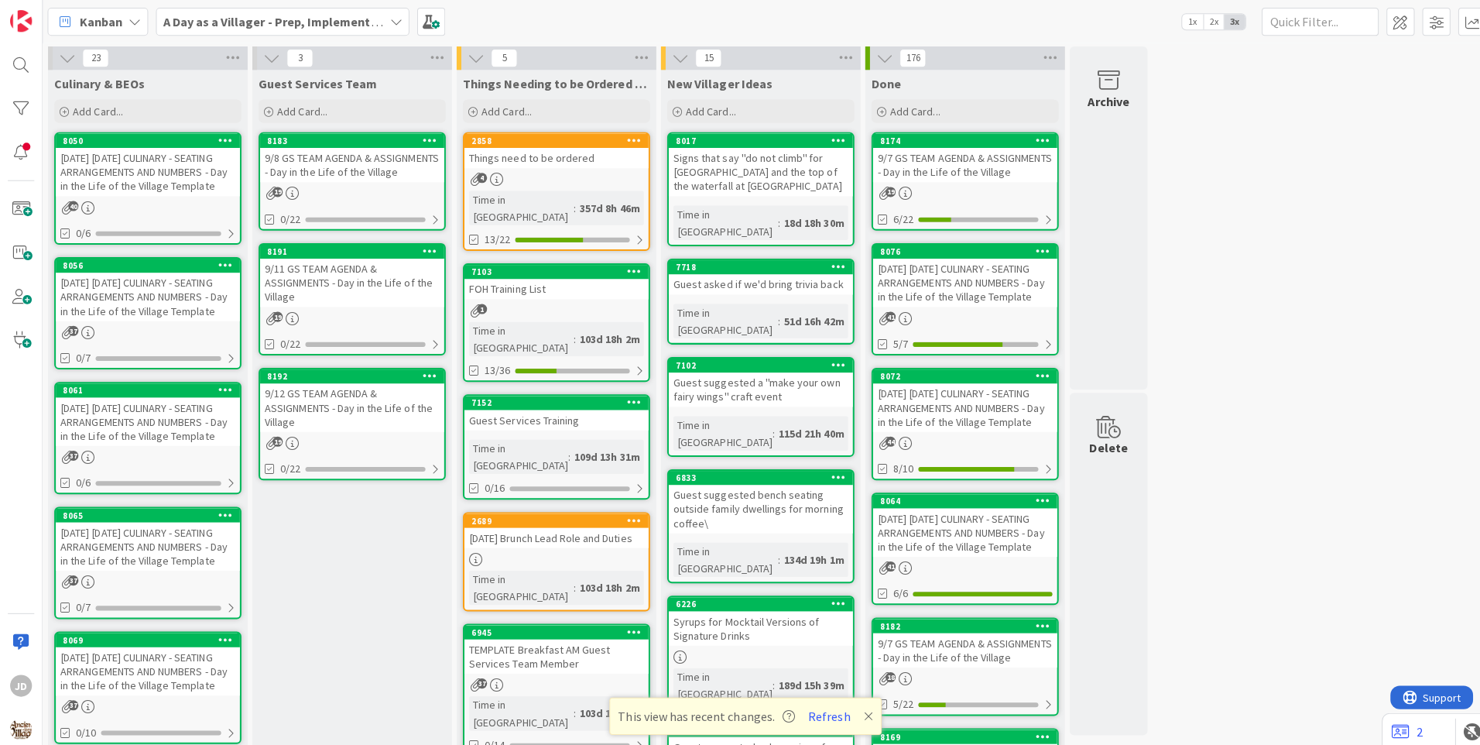
click at [195, 289] on div "[DATE] [DATE] CULINARY - SEATING ARRANGEMENTS AND NUMBERS - Day in the Life of …" at bounding box center [147, 295] width 183 height 48
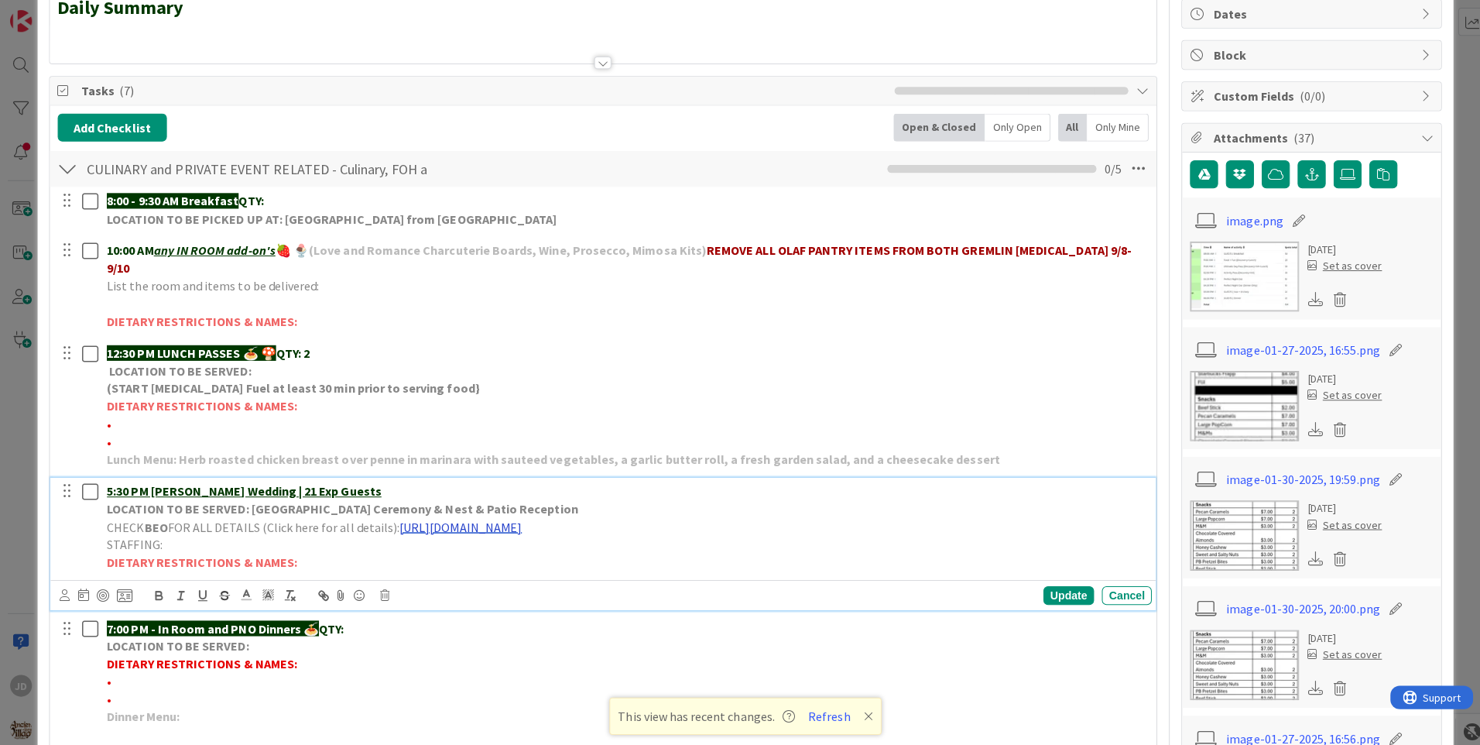
click at [518, 515] on link "https://portal.tripleseat.com/doc/7c9442734016d44597e4601fae3c92bcdb237934/1939…" at bounding box center [457, 522] width 122 height 15
click at [550, 543] on link "https://portal.tripleseat.com/doc/7c9442734016d44597e4601fae3c92bcdb237934/1939…" at bounding box center [584, 553] width 106 height 20
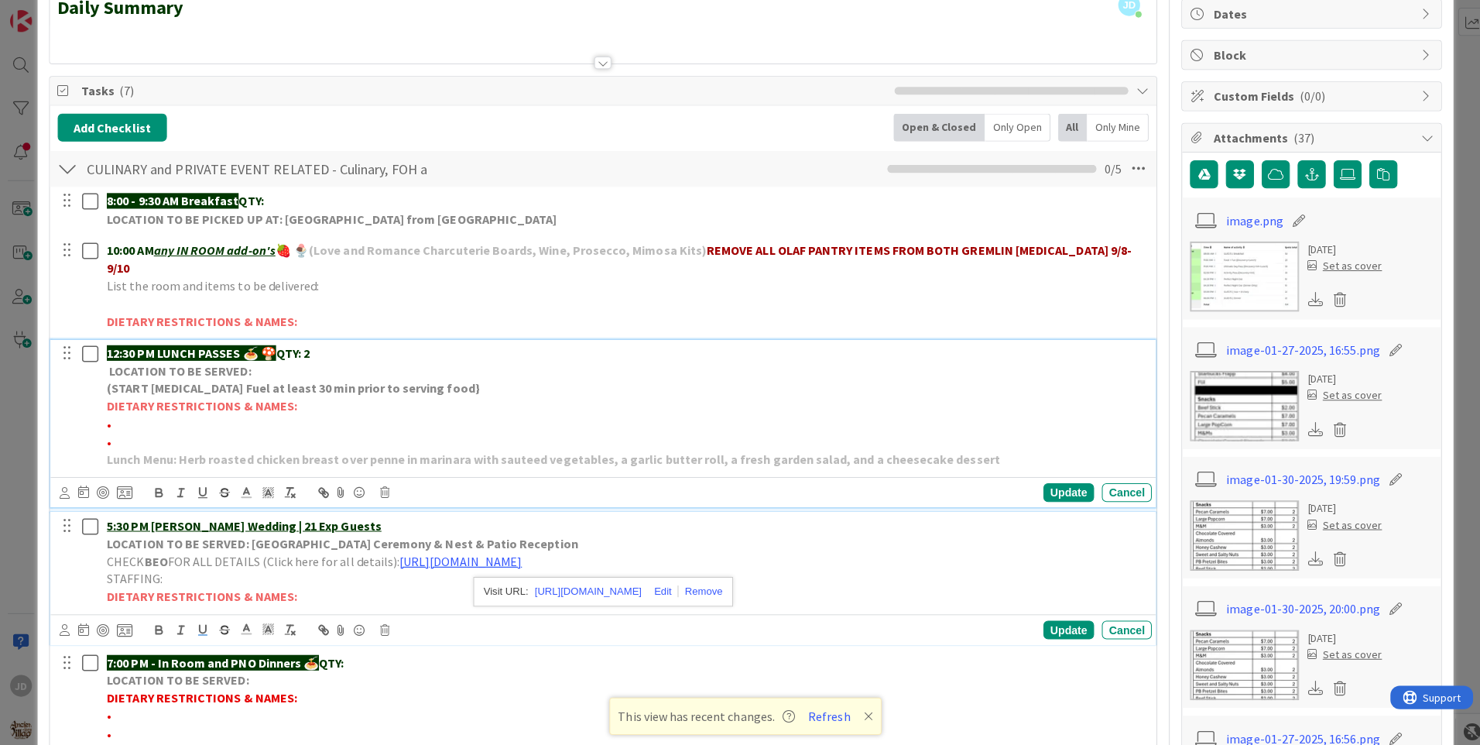
click at [474, 376] on p "(START Chafing Fuel at least 30 min prior to serving food}" at bounding box center [621, 385] width 1031 height 18
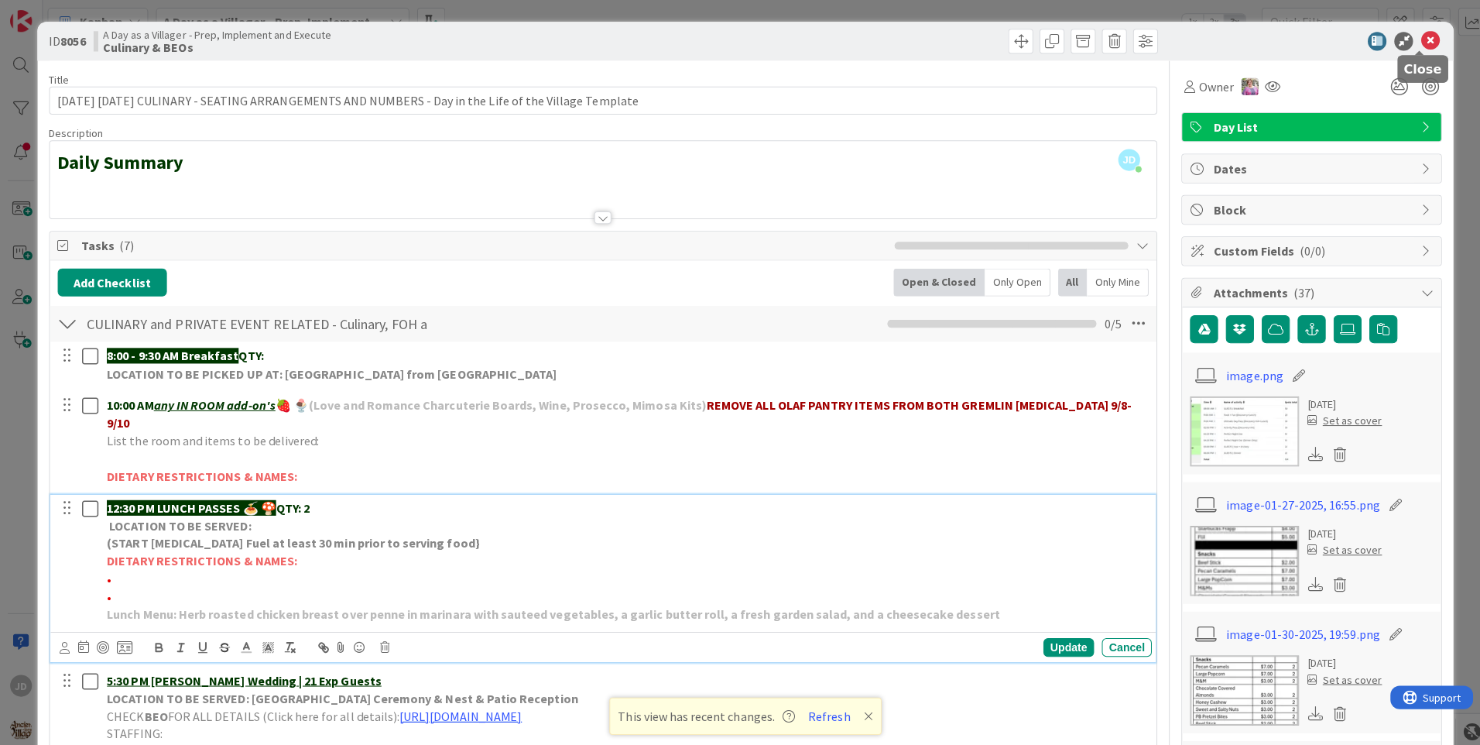
click at [1410, 46] on icon at bounding box center [1419, 41] width 19 height 19
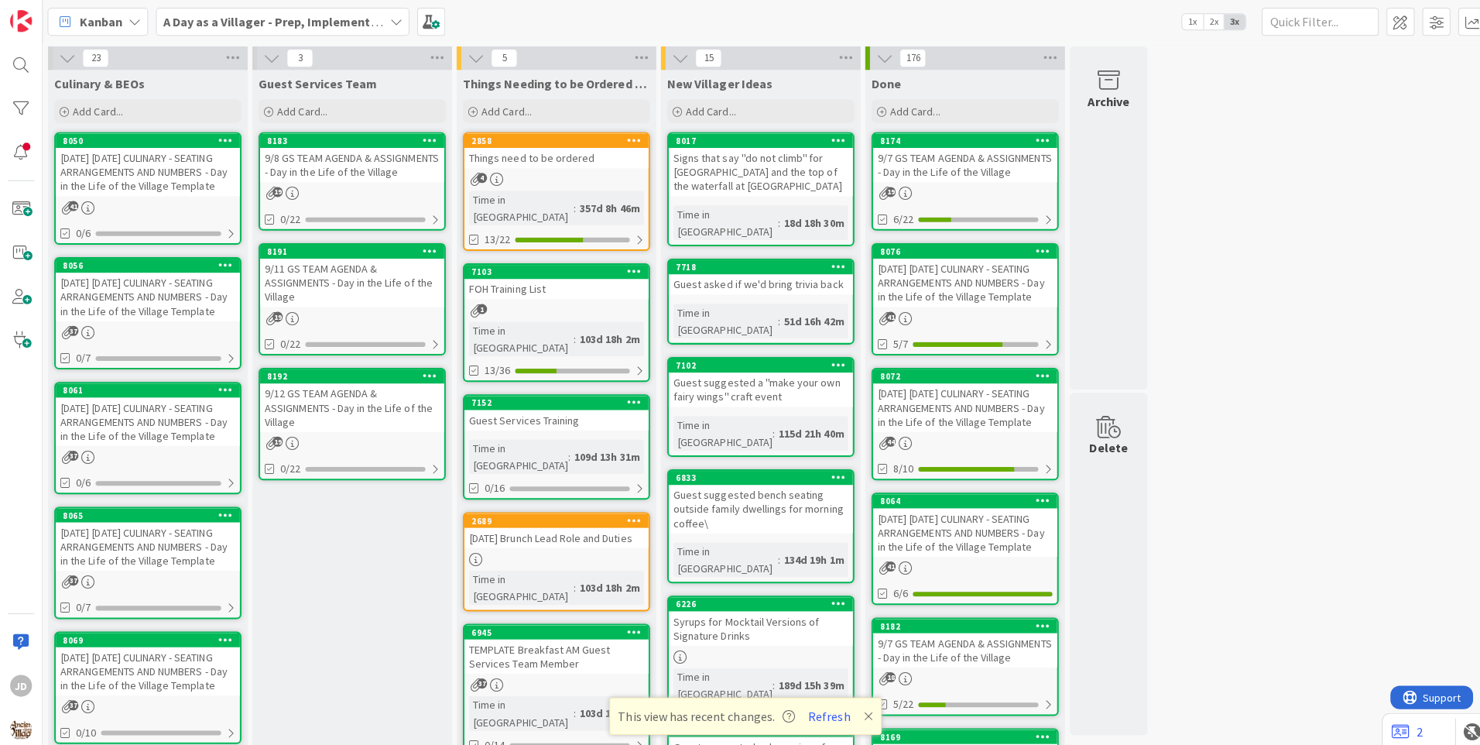
click at [389, 150] on div "9/8 GS TEAM AGENDA & ASSIGNMENTS - Day in the Life of the Village" at bounding box center [350, 164] width 183 height 34
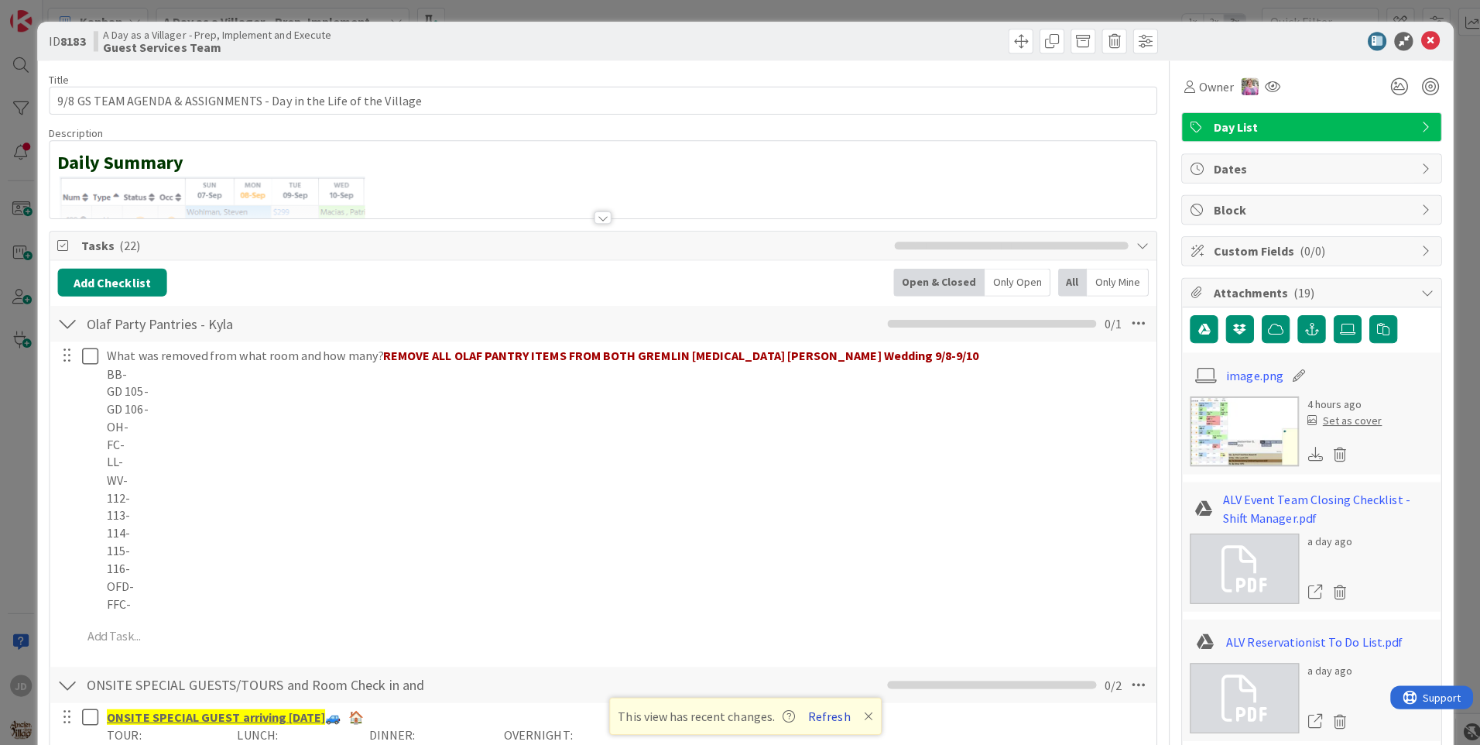
click at [828, 714] on button "Refresh" at bounding box center [823, 710] width 53 height 20
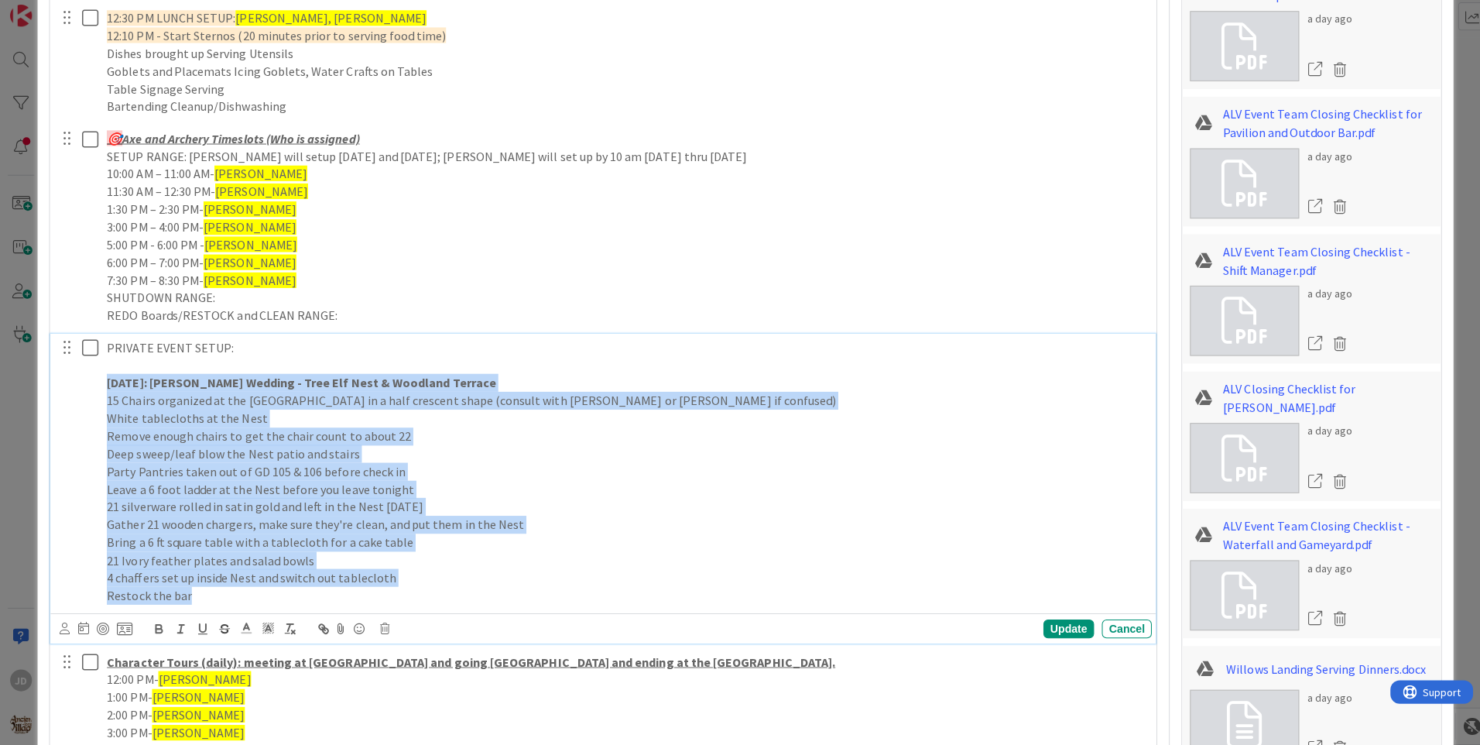
drag, startPoint x: 108, startPoint y: 509, endPoint x: 798, endPoint y: 604, distance: 696.9
click at [798, 604] on div "PRIVATE EVENT SETUP: [DATE]: [PERSON_NAME] Wedding - Tree Elf Nest & Woodland T…" at bounding box center [621, 473] width 1043 height 273
click at [825, 564] on p "21 Ivory feather plates and salad bowls" at bounding box center [621, 562] width 1031 height 18
click at [848, 689] on p "1:00 PM- [PERSON_NAME]" at bounding box center [621, 697] width 1031 height 18
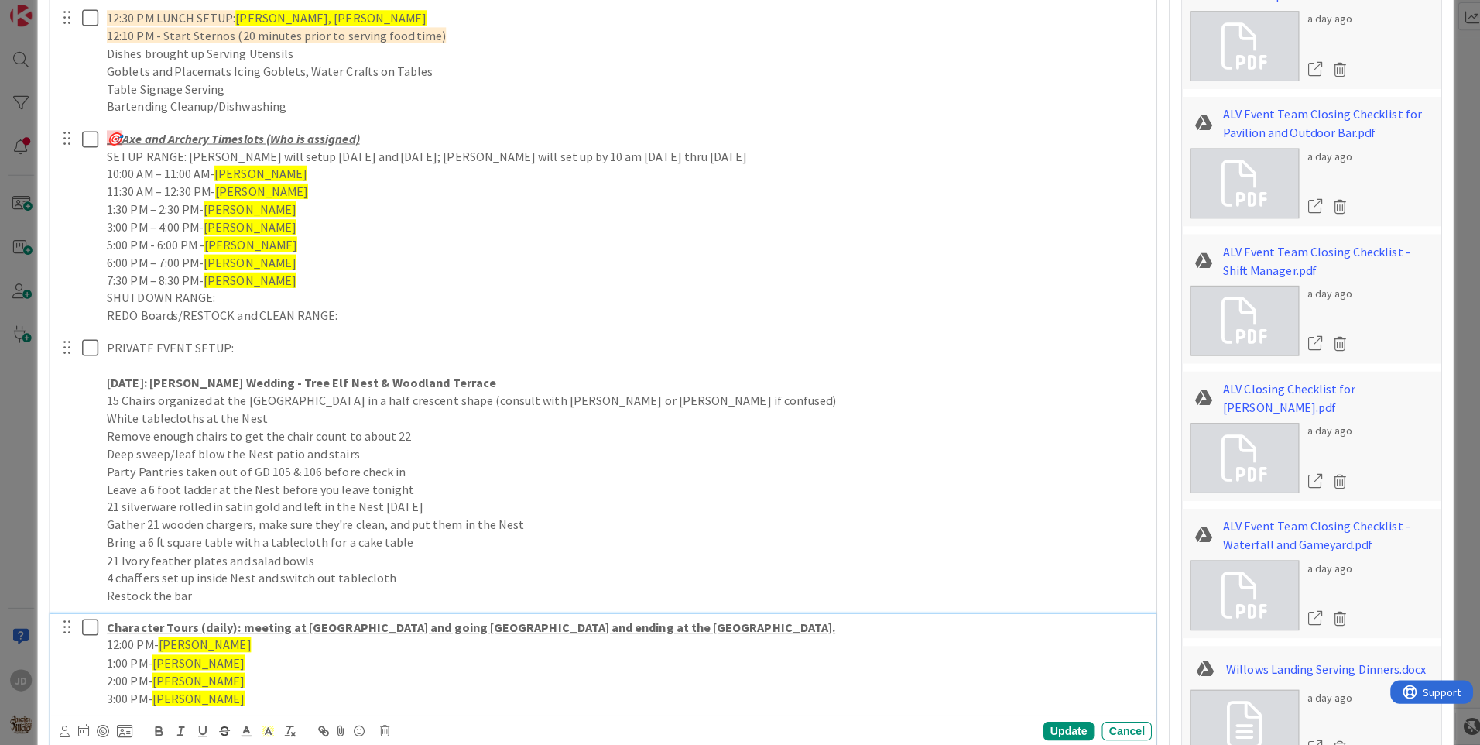
scroll to position [1016, 0]
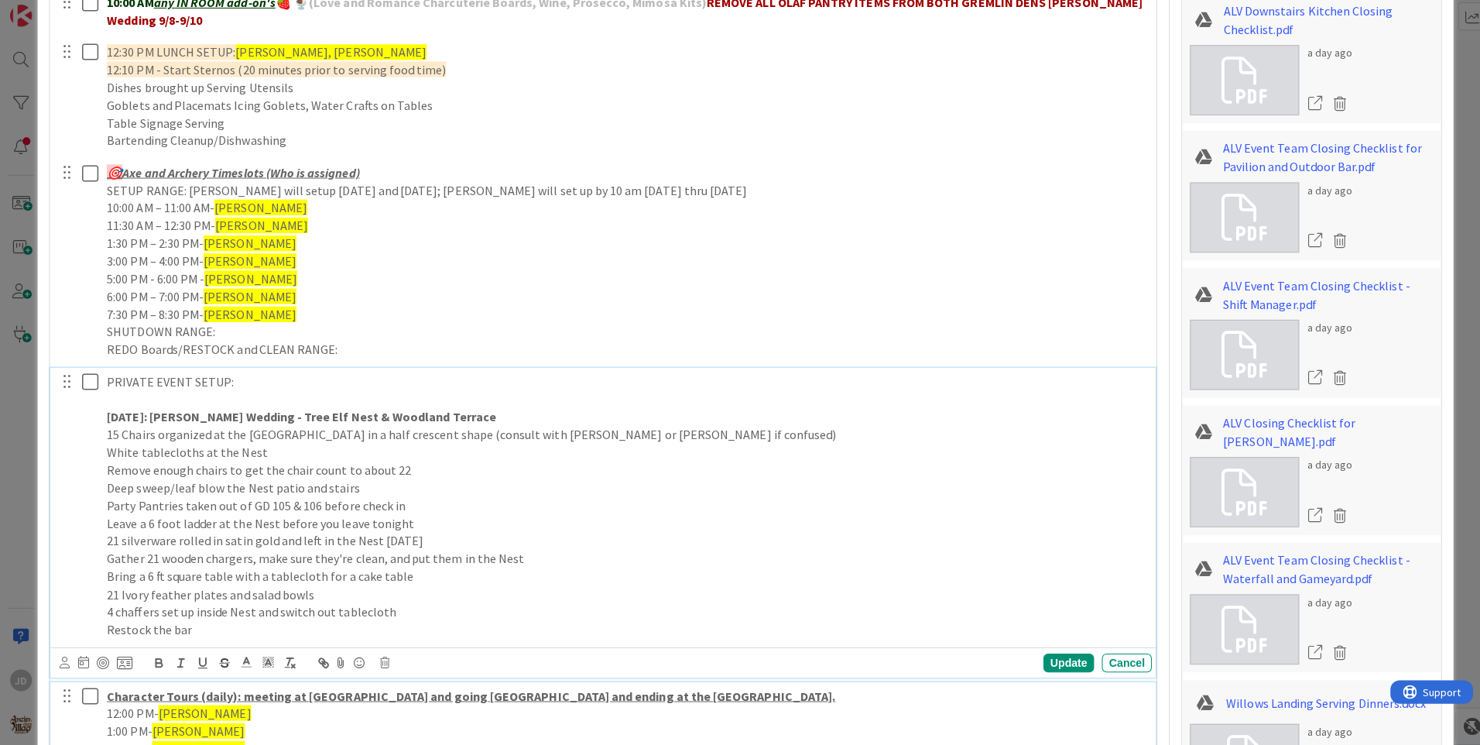
click at [1006, 613] on div "PRIVATE EVENT SETUP: [DATE]: [PERSON_NAME] Wedding - Tree Elf Nest & Woodland T…" at bounding box center [598, 524] width 1097 height 307
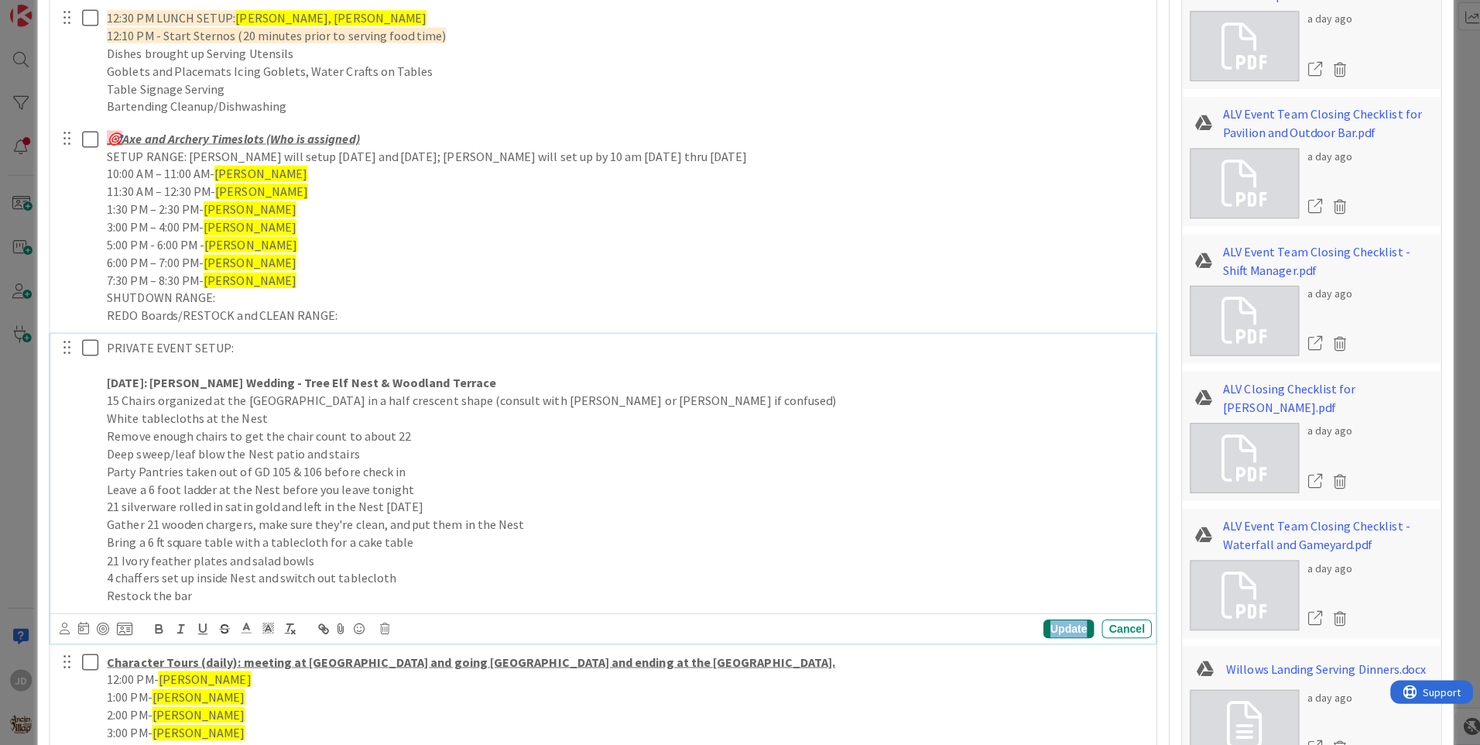
click at [1036, 628] on div "Update" at bounding box center [1061, 629] width 50 height 19
click at [1064, 630] on div "Update" at bounding box center [1061, 629] width 50 height 19
click at [1037, 628] on div "Update" at bounding box center [1061, 629] width 50 height 19
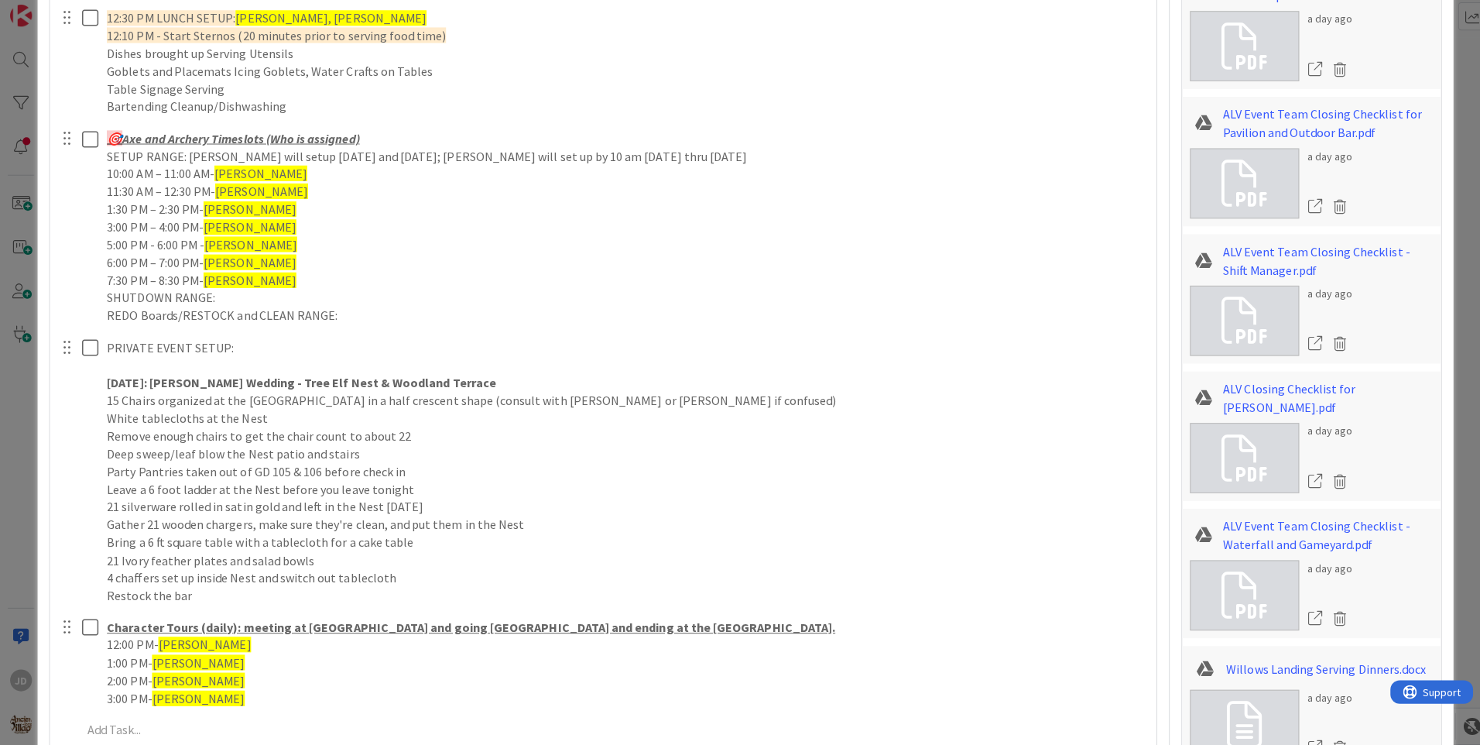
scroll to position [1358, 0]
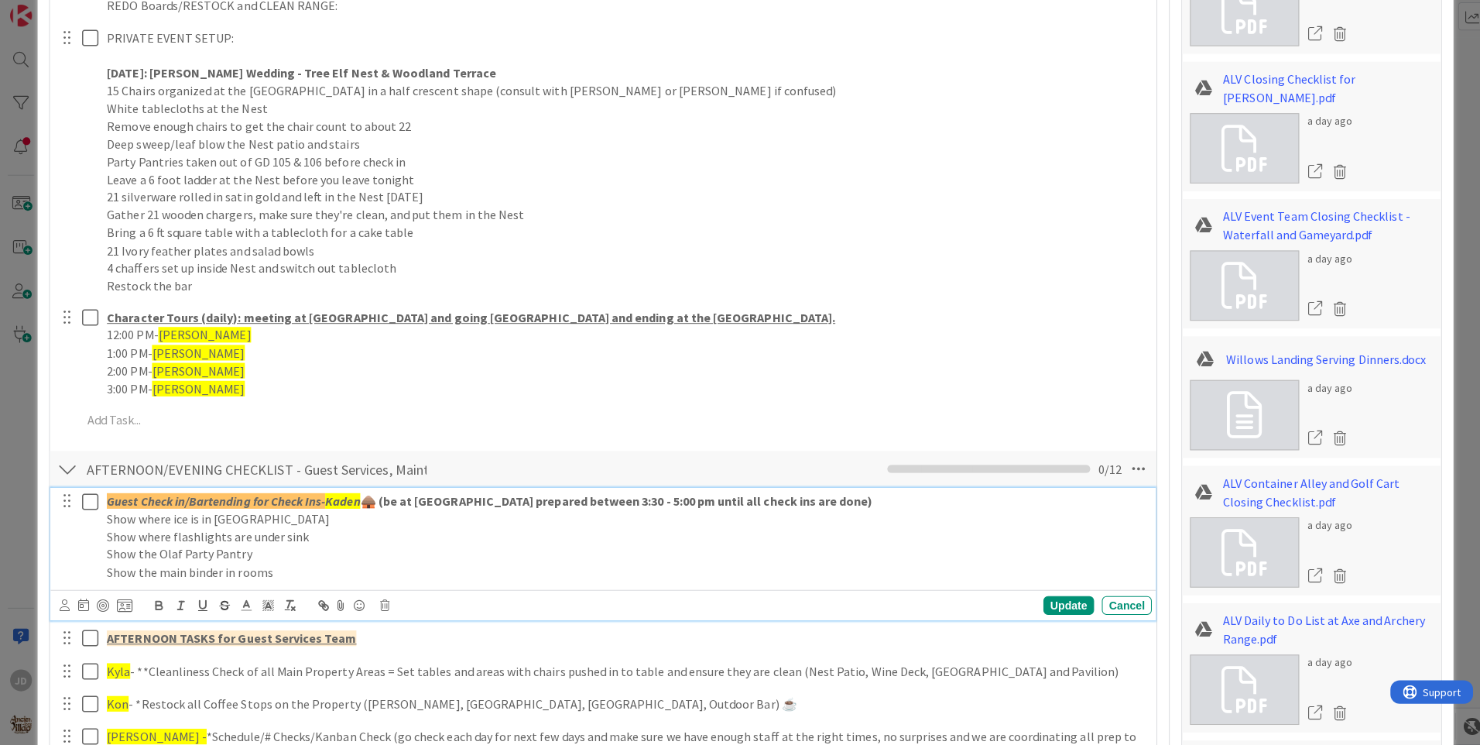
click at [341, 502] on em "Kaden" at bounding box center [340, 502] width 35 height 15
click at [1066, 601] on div "Update" at bounding box center [1061, 606] width 50 height 19
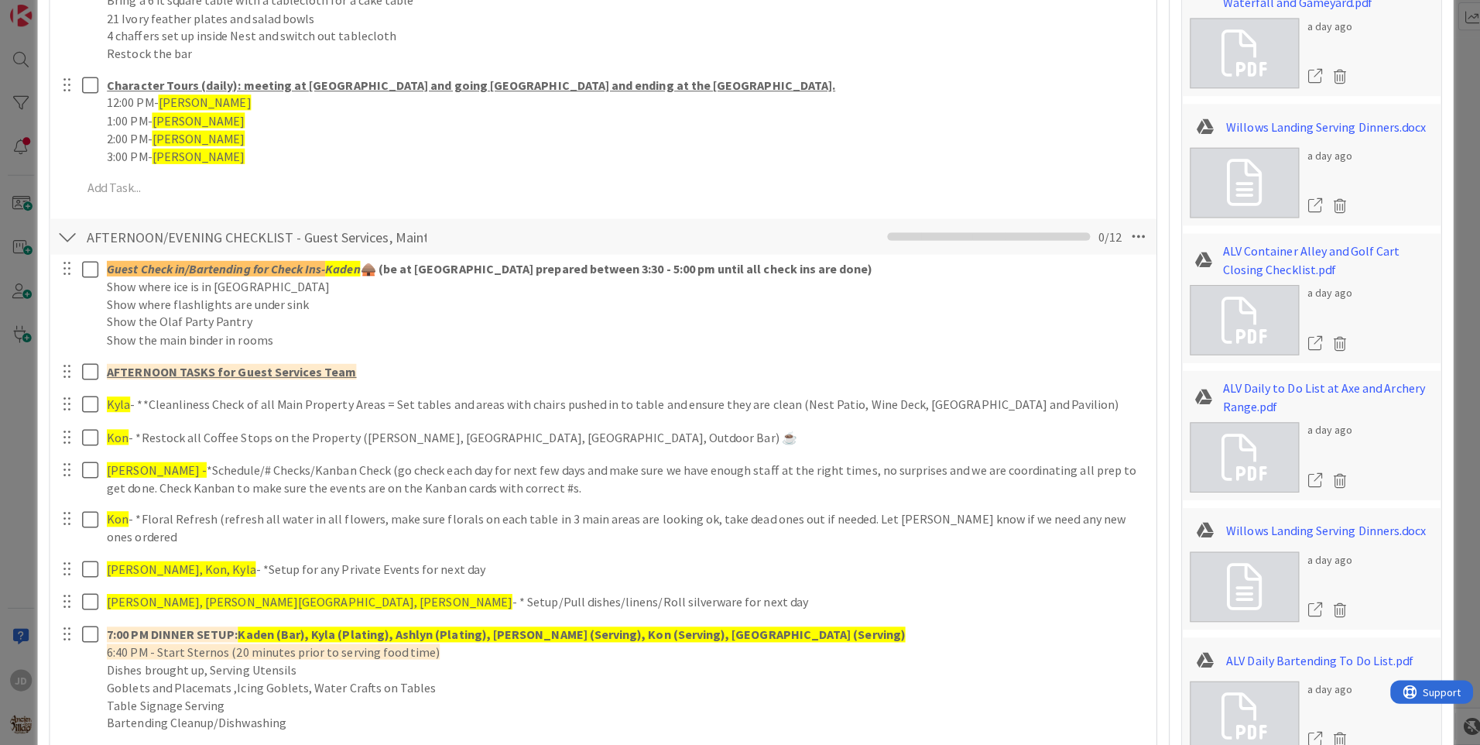
scroll to position [1742, 0]
